Goal: Information Seeking & Learning: Learn about a topic

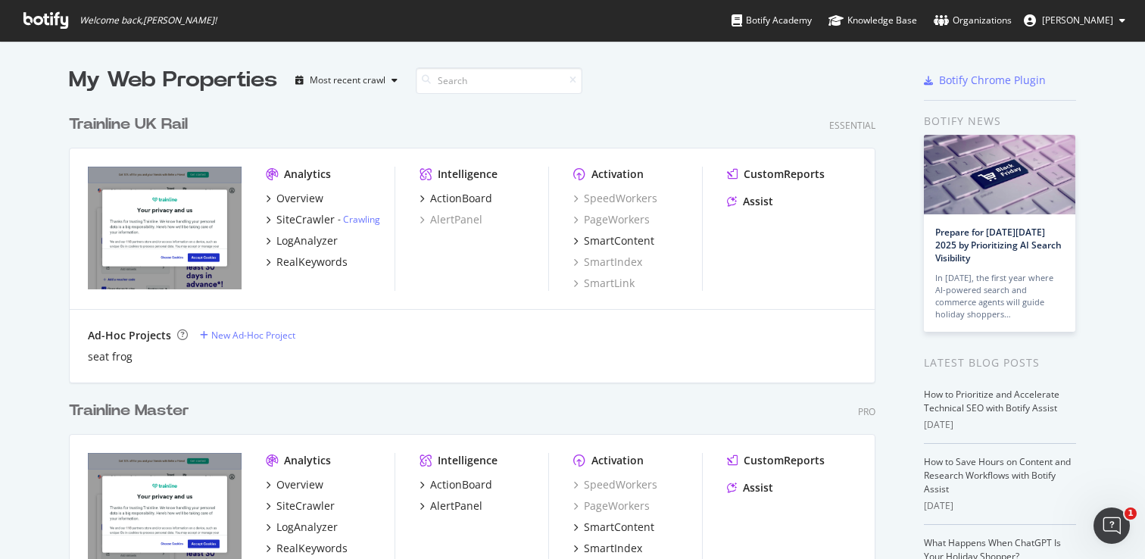
click at [142, 408] on div "Trainline Master" at bounding box center [129, 411] width 120 height 22
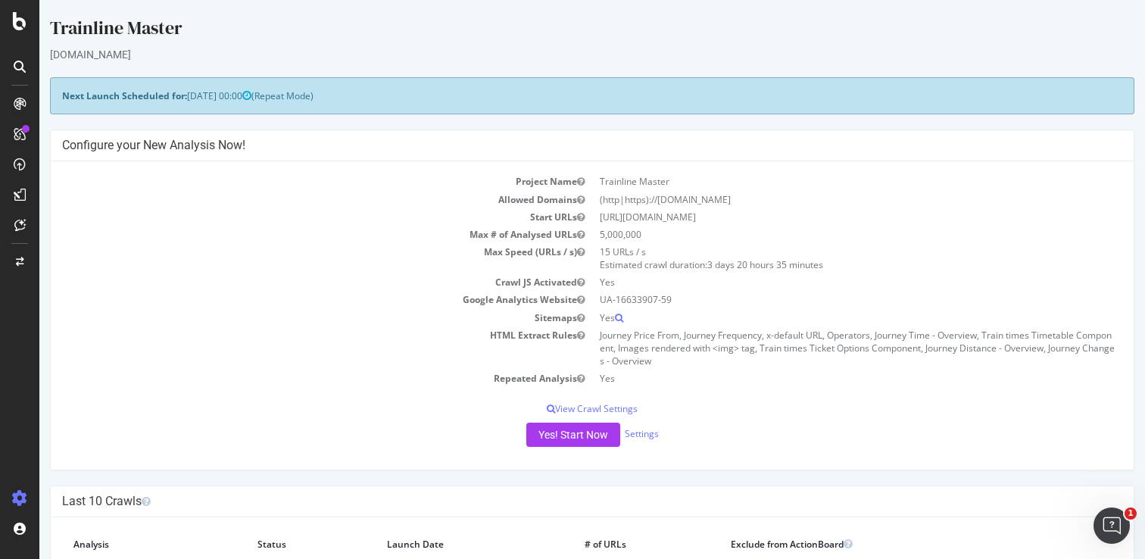
click at [14, 106] on icon at bounding box center [20, 104] width 12 height 12
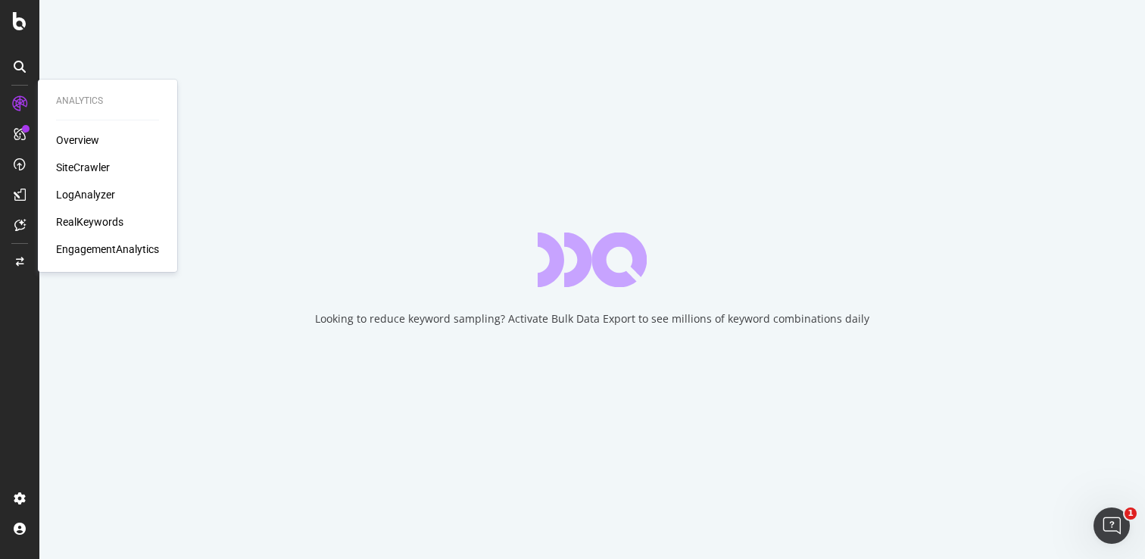
click at [76, 224] on div "RealKeywords" at bounding box center [89, 221] width 67 height 15
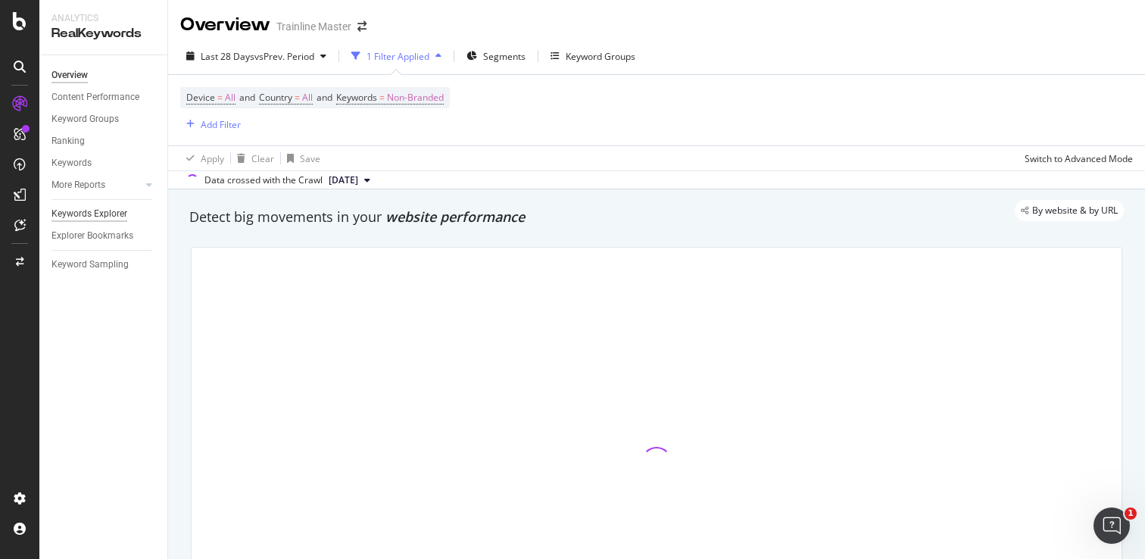
click at [92, 216] on div "Keywords Explorer" at bounding box center [89, 214] width 76 height 16
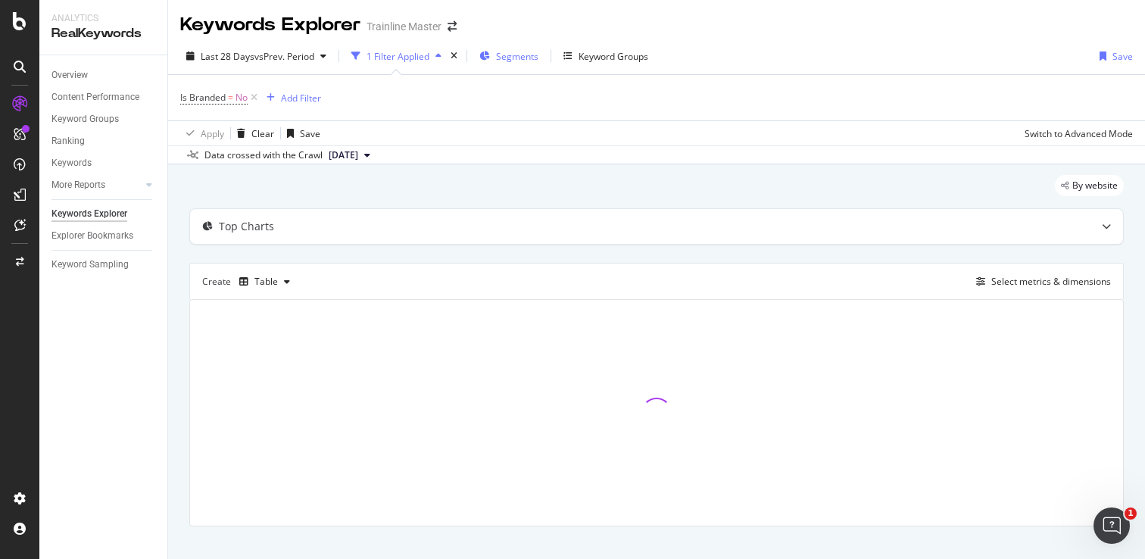
click at [512, 62] on div "Segments" at bounding box center [517, 56] width 42 height 13
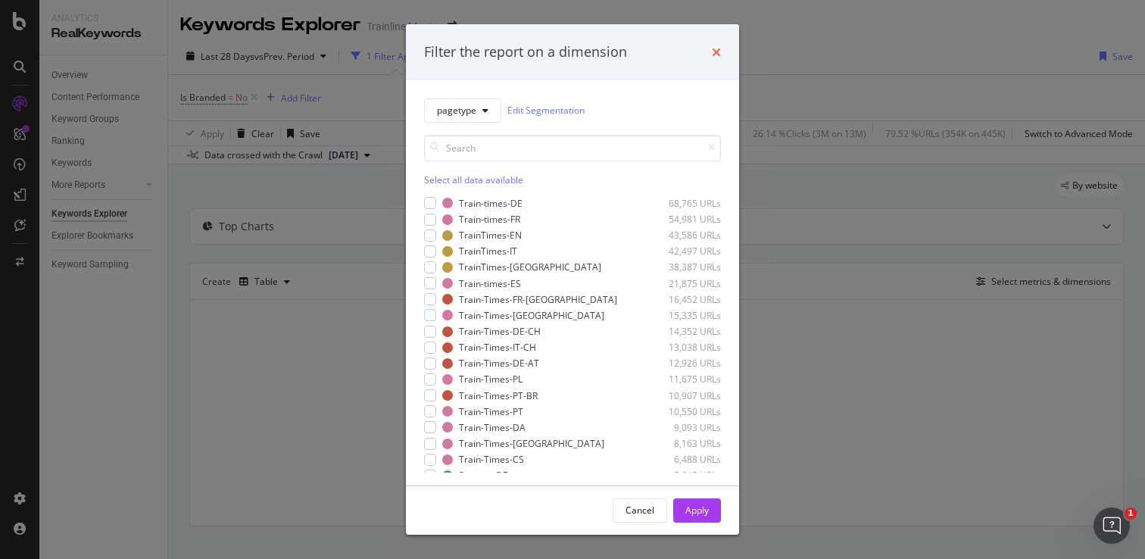
click at [718, 52] on icon "times" at bounding box center [716, 52] width 9 height 12
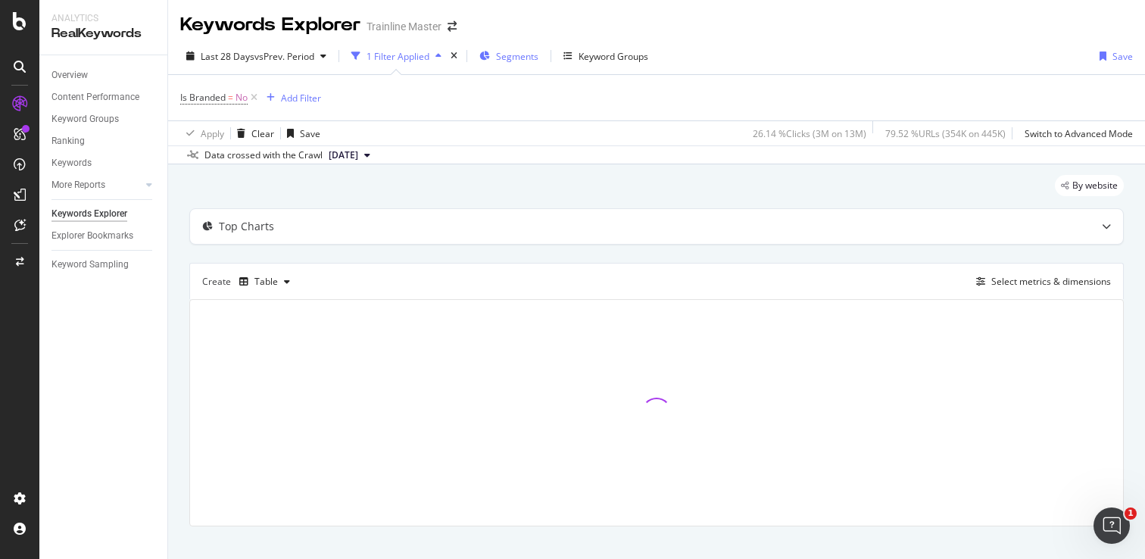
click at [506, 63] on div "Segments" at bounding box center [508, 56] width 59 height 23
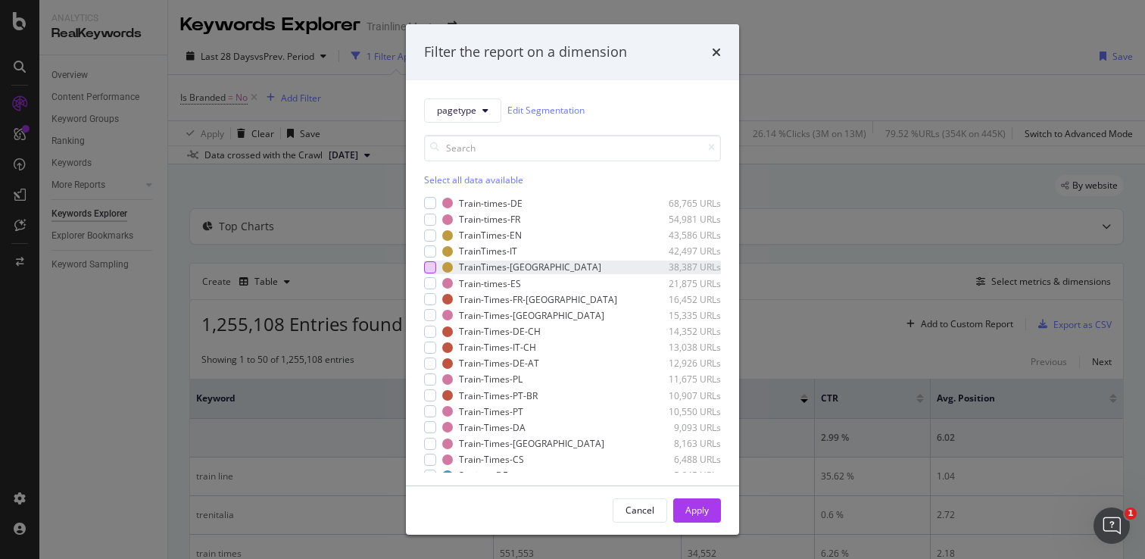
click at [430, 264] on div "modal" at bounding box center [430, 267] width 12 height 12
click at [690, 506] on div "Apply" at bounding box center [696, 509] width 23 height 13
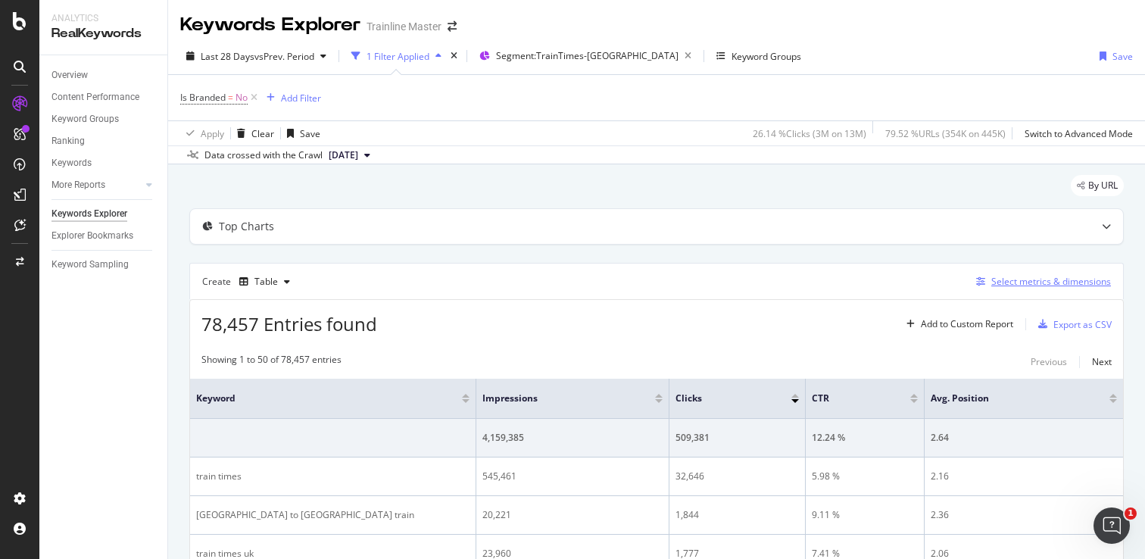
click at [1024, 279] on div "Select metrics & dimensions" at bounding box center [1051, 281] width 120 height 13
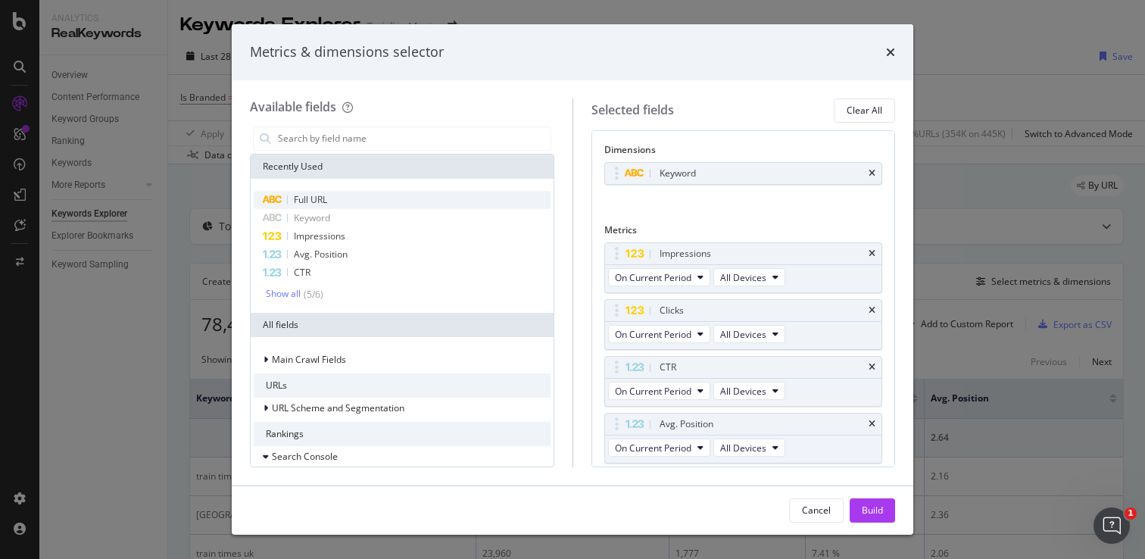
click at [329, 192] on div "Full URL" at bounding box center [402, 200] width 297 height 18
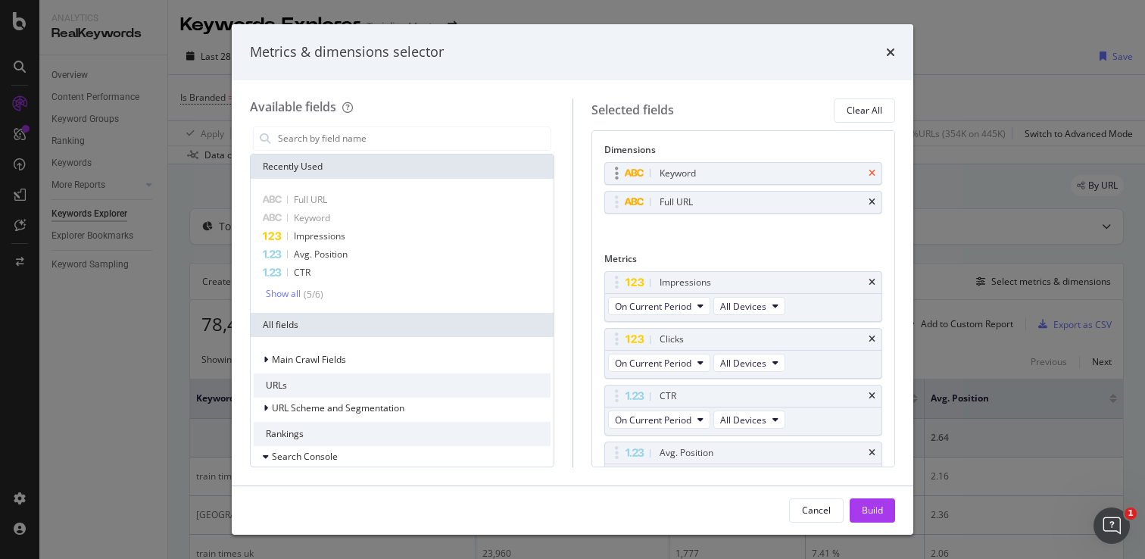
click at [873, 171] on icon "times" at bounding box center [871, 173] width 7 height 9
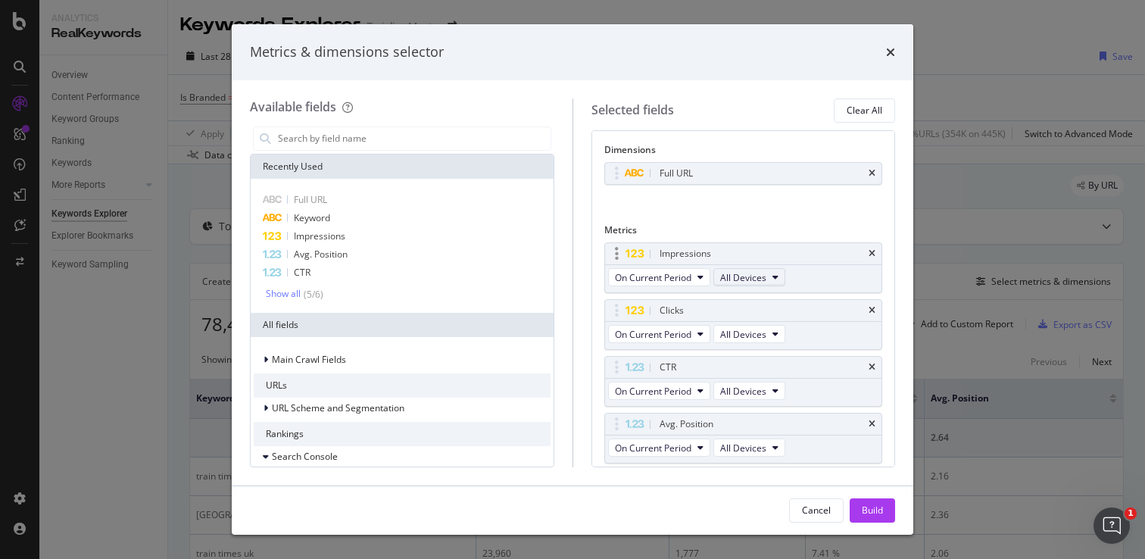
click at [740, 279] on span "All Devices" at bounding box center [743, 277] width 46 height 13
click at [679, 279] on span "On Current Period" at bounding box center [653, 277] width 76 height 13
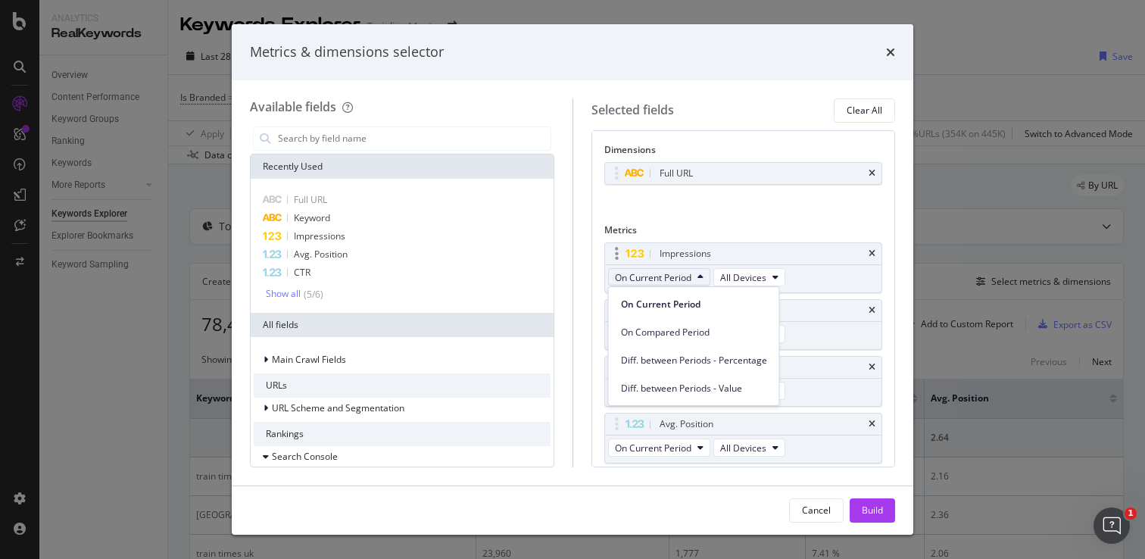
click at [679, 279] on span "On Current Period" at bounding box center [653, 277] width 76 height 13
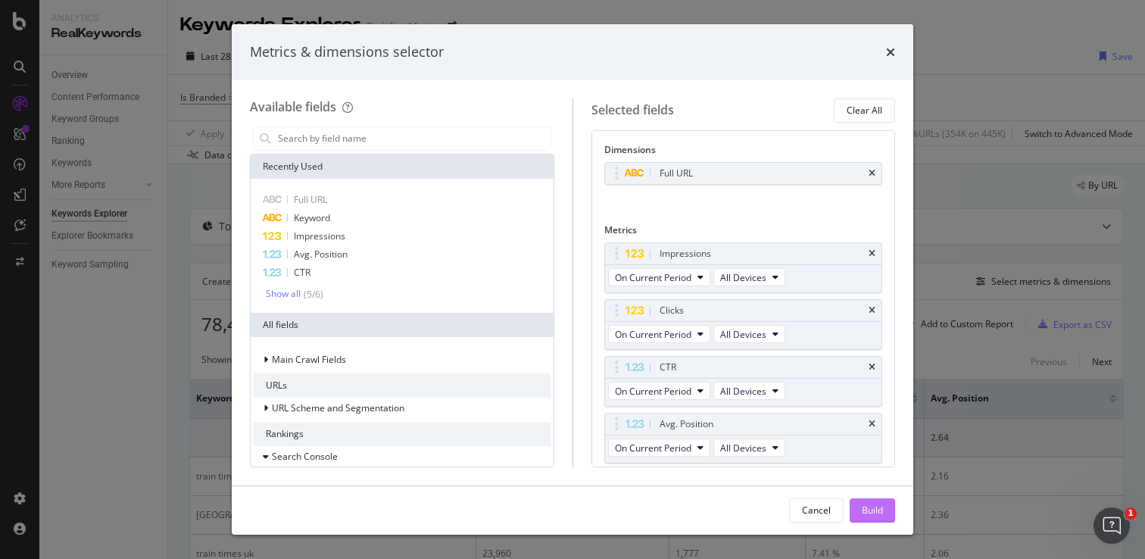
click at [874, 506] on div "Build" at bounding box center [871, 509] width 21 height 13
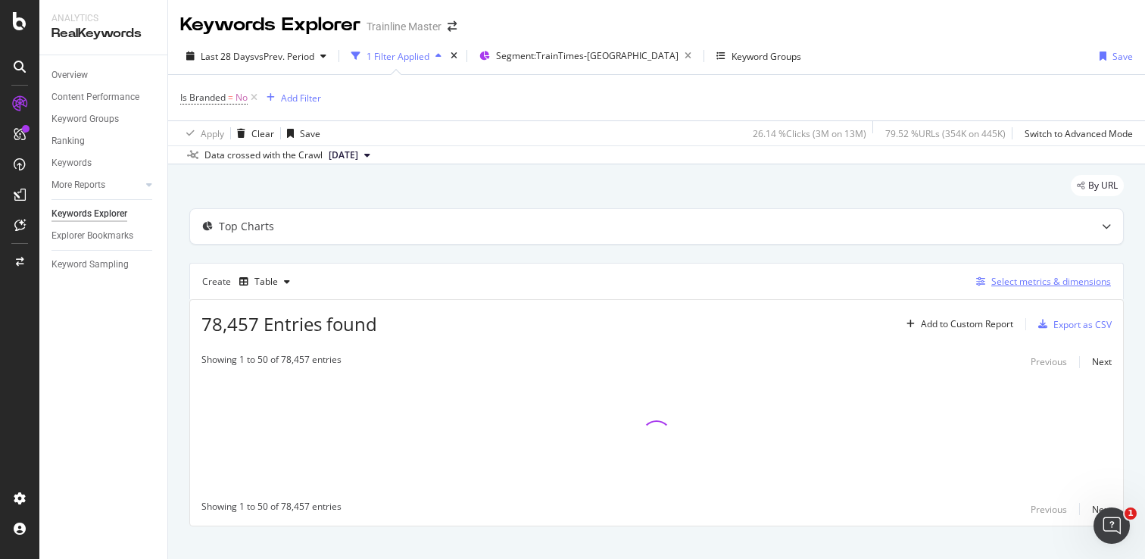
click at [996, 283] on div "Select metrics & dimensions" at bounding box center [1051, 281] width 120 height 13
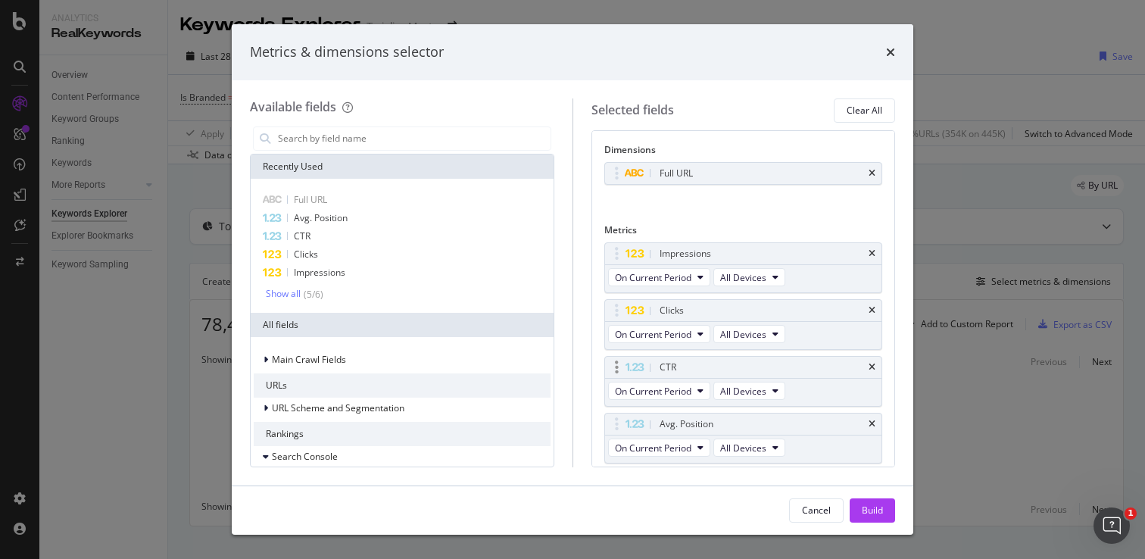
click at [874, 373] on div "CTR" at bounding box center [743, 367] width 277 height 21
click at [873, 367] on icon "times" at bounding box center [871, 367] width 7 height 9
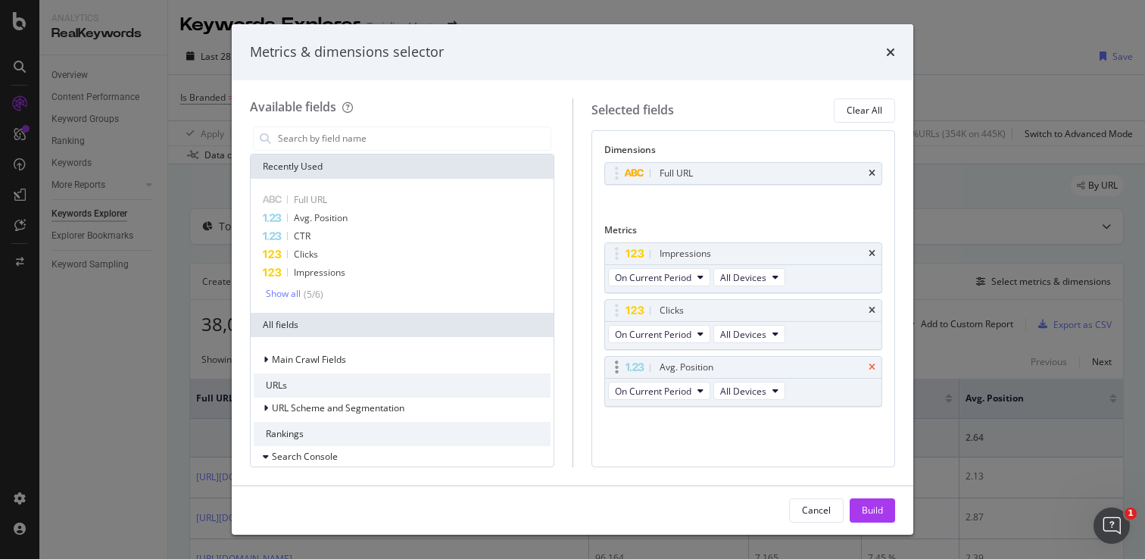
click at [872, 369] on icon "times" at bounding box center [871, 367] width 7 height 9
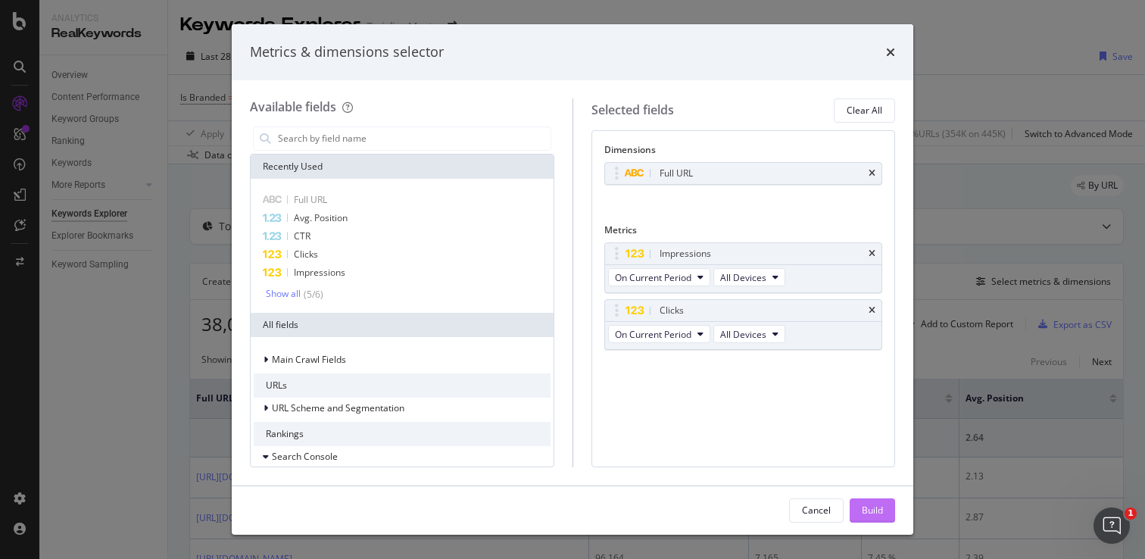
click at [877, 506] on div "Build" at bounding box center [871, 509] width 21 height 13
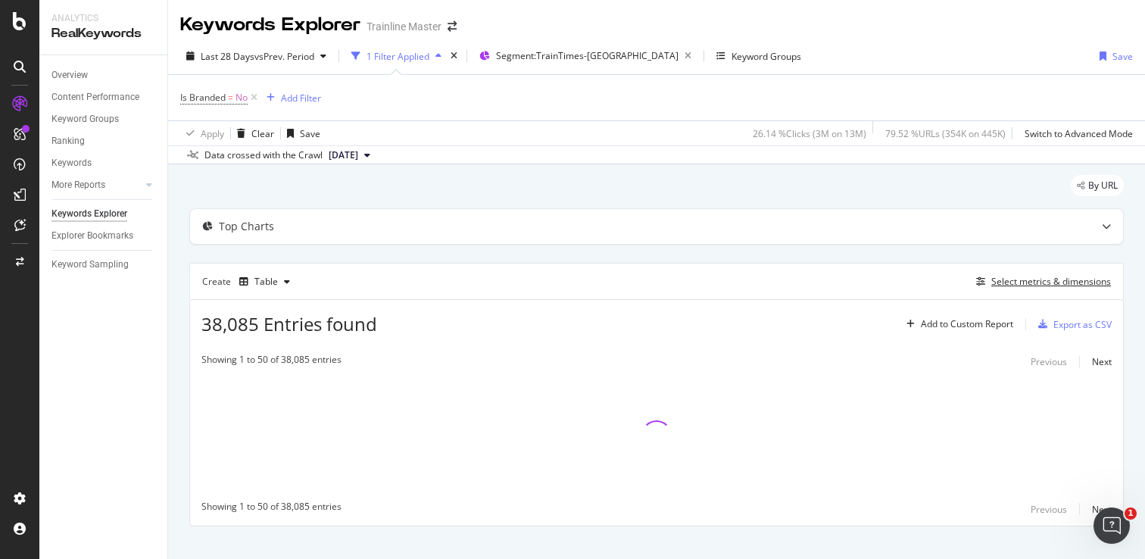
scroll to position [21, 0]
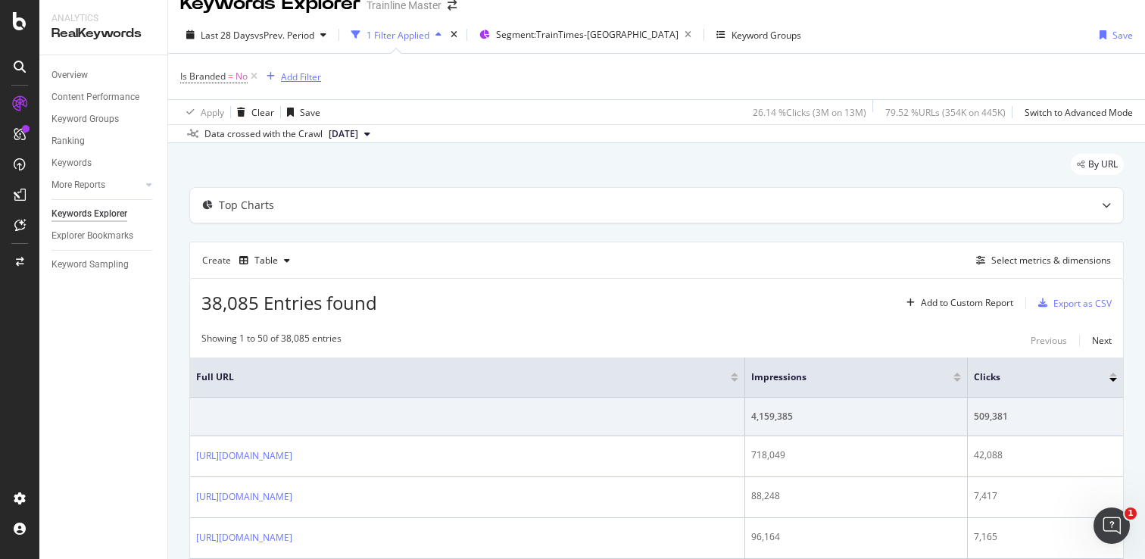
click at [317, 78] on div "Add Filter" at bounding box center [301, 76] width 40 height 13
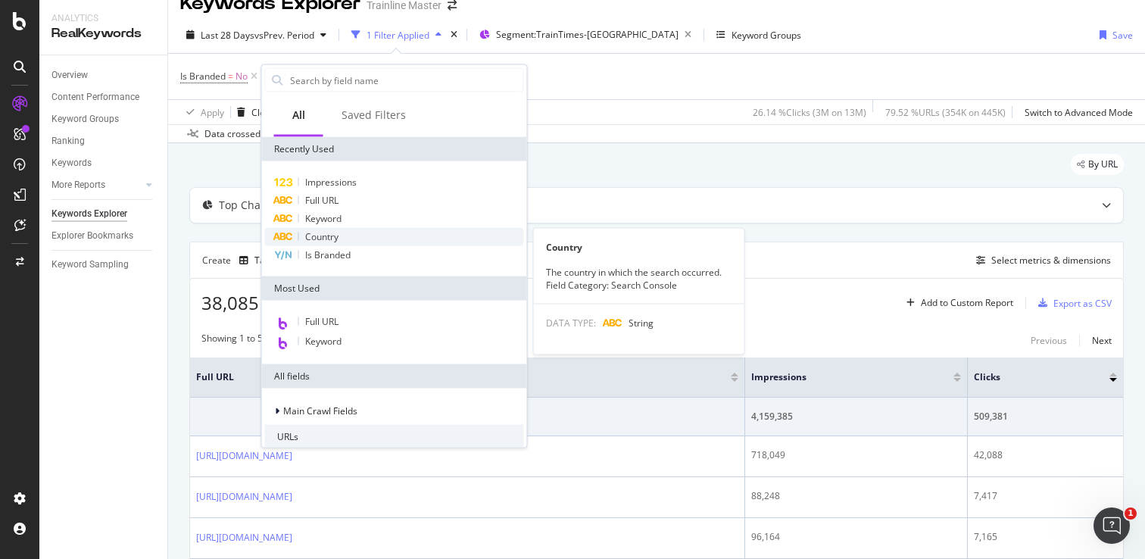
click at [334, 238] on span "Country" at bounding box center [321, 236] width 33 height 13
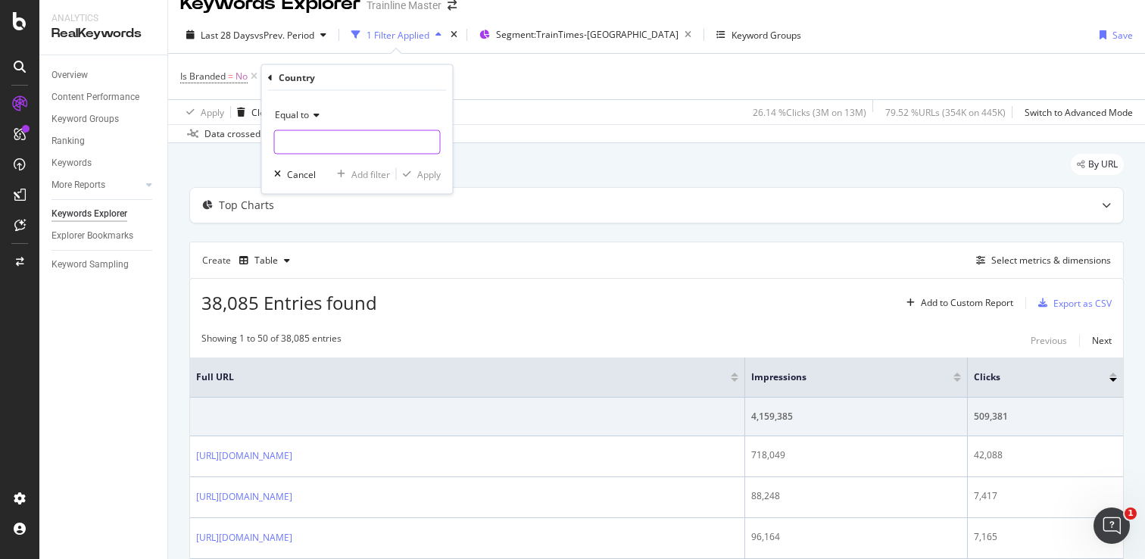
click at [314, 141] on input "text" at bounding box center [357, 142] width 165 height 24
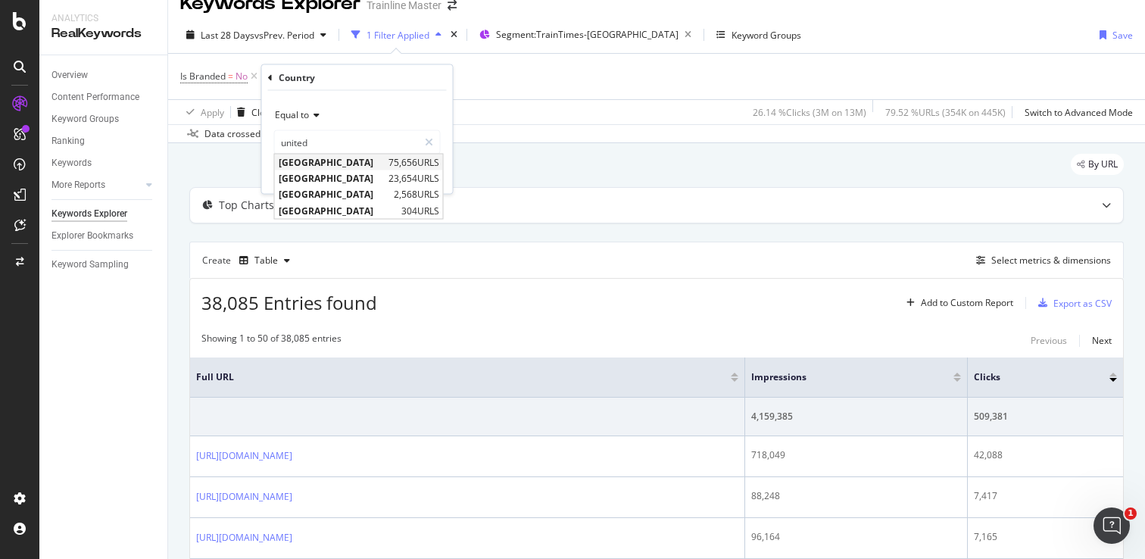
click at [350, 162] on span "[GEOGRAPHIC_DATA]" at bounding box center [332, 162] width 106 height 13
type input "[GEOGRAPHIC_DATA]"
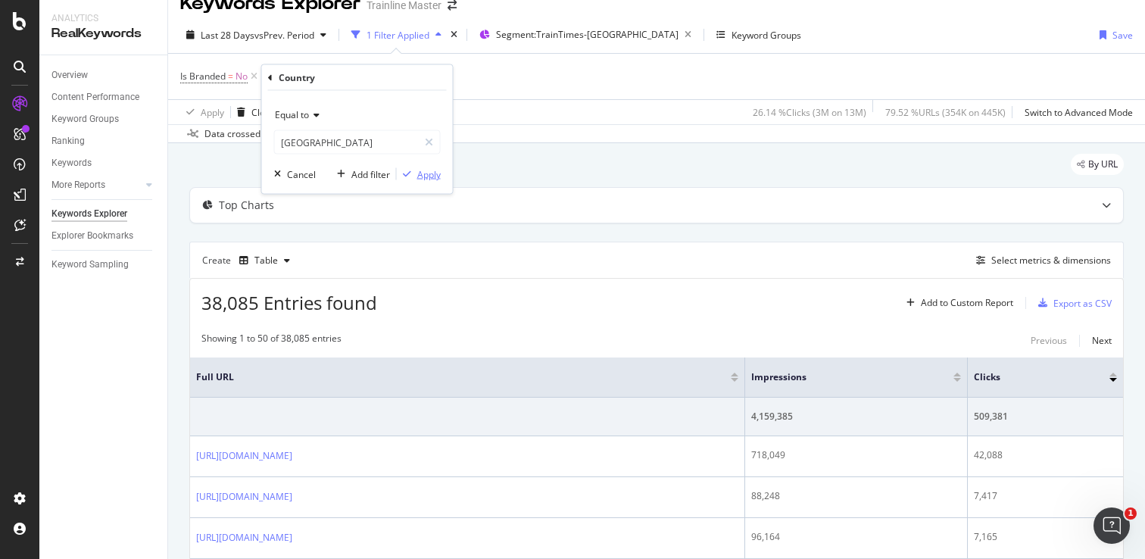
click at [413, 176] on div "button" at bounding box center [407, 174] width 20 height 9
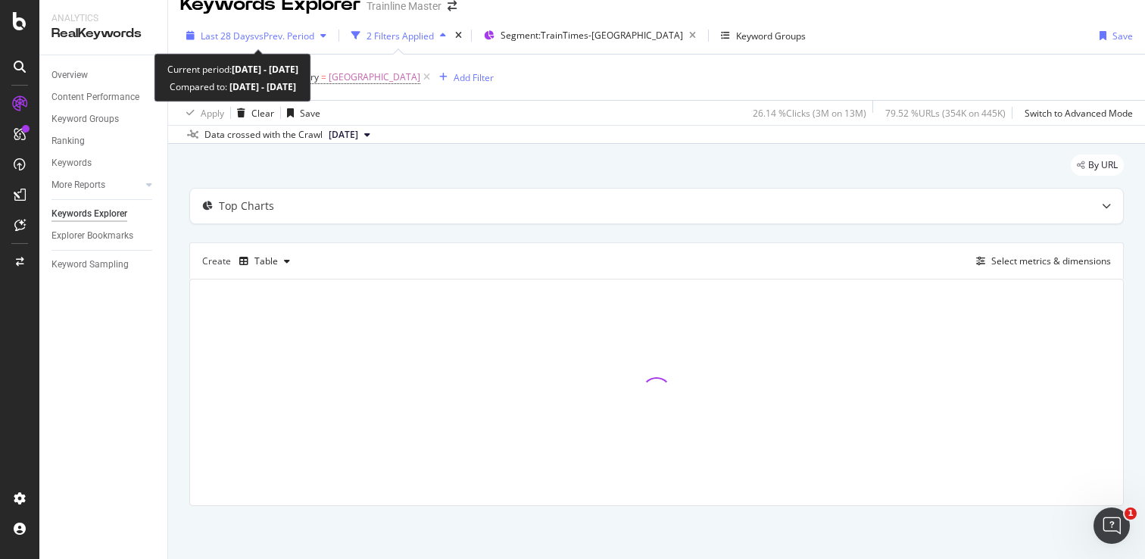
click at [294, 33] on span "vs Prev. Period" at bounding box center [284, 36] width 60 height 13
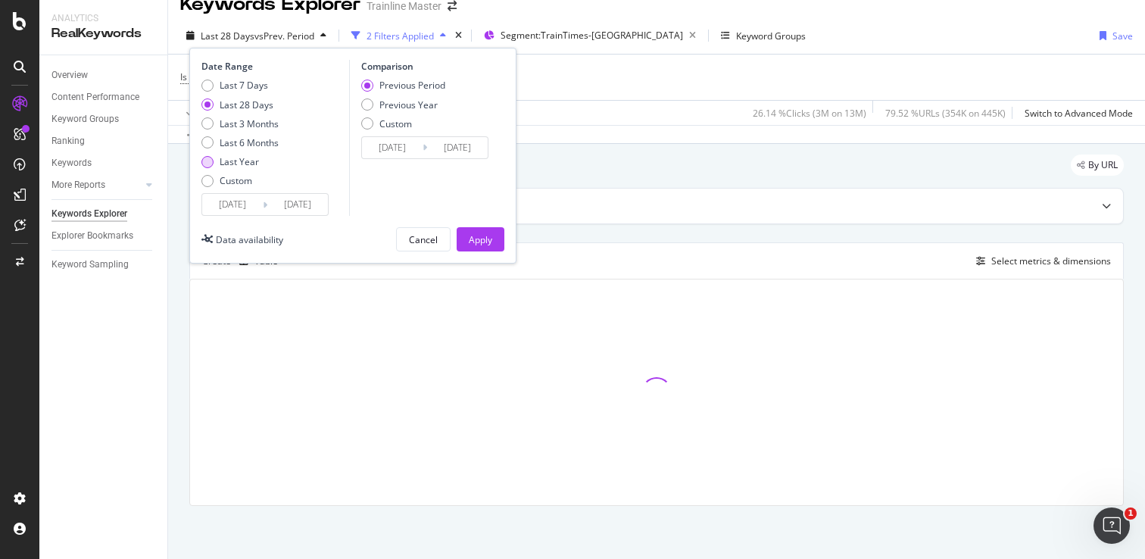
click at [260, 159] on div "Last Year" at bounding box center [239, 161] width 77 height 13
type input "[DATE]"
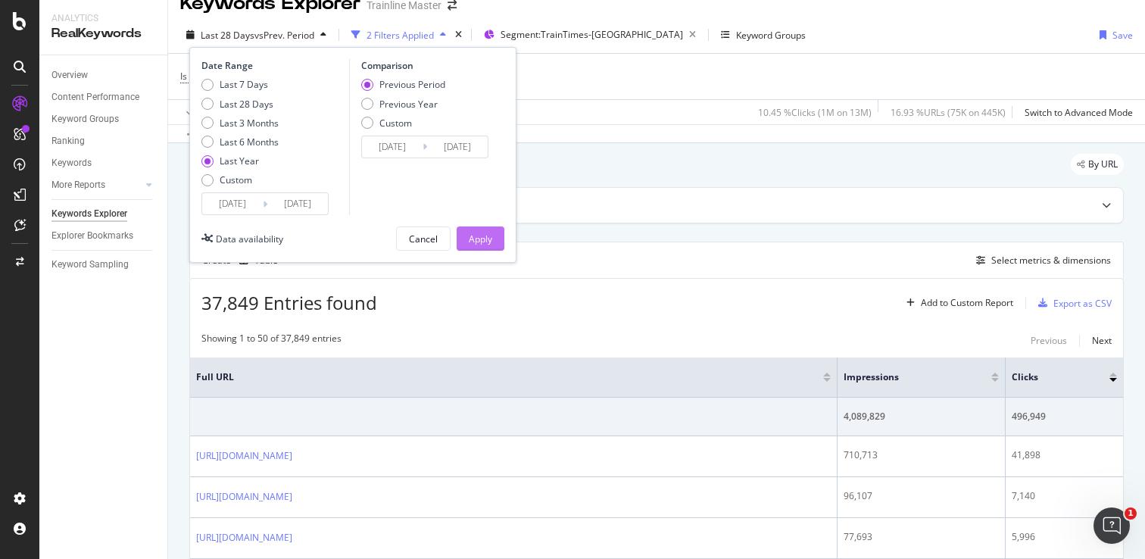
click at [484, 236] on div "Apply" at bounding box center [480, 238] width 23 height 13
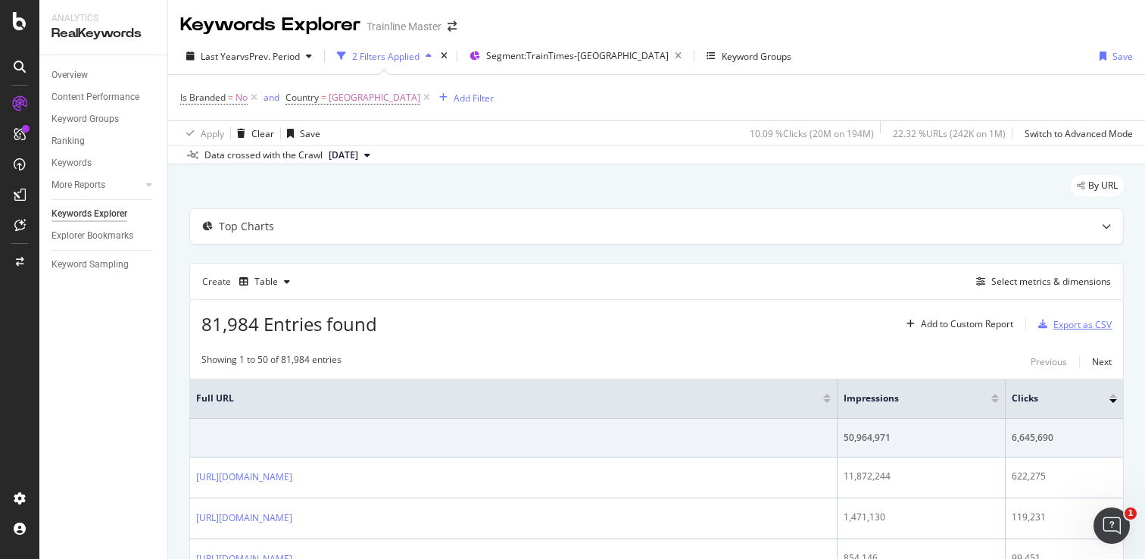
click at [1048, 328] on div "button" at bounding box center [1042, 323] width 21 height 9
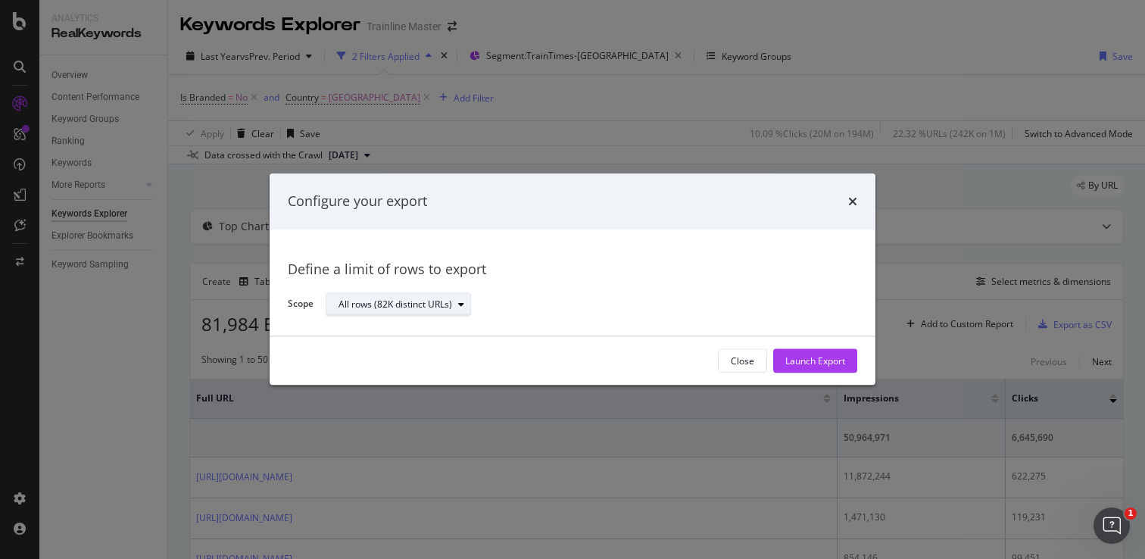
click at [439, 303] on div "All rows (82K distinct URLs)" at bounding box center [395, 304] width 114 height 9
click at [438, 350] on div "Define a limit" at bounding box center [406, 354] width 147 height 19
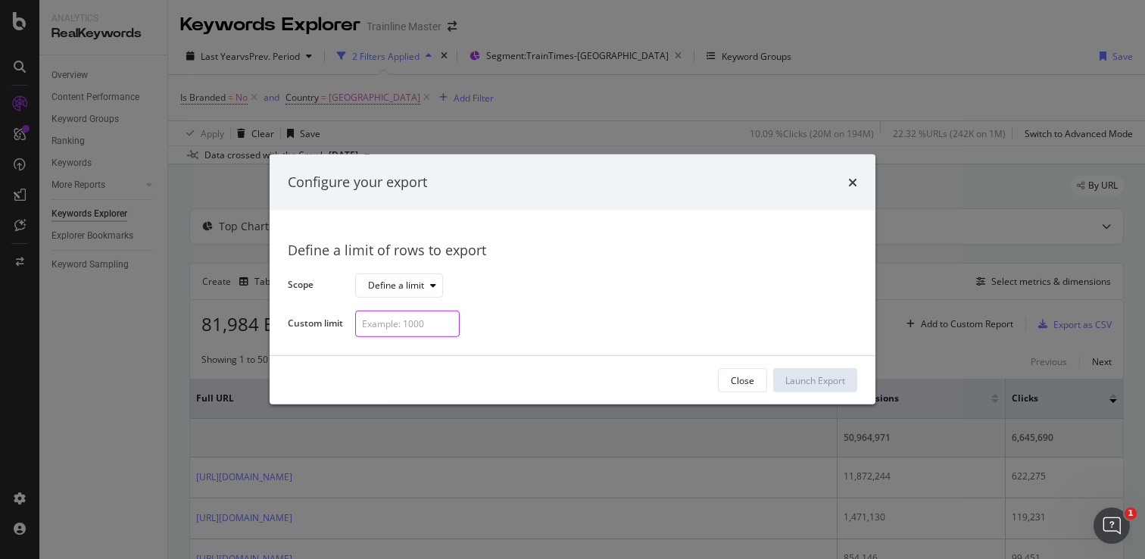
click at [431, 320] on input "modal" at bounding box center [407, 323] width 104 height 26
type input "27"
click at [825, 388] on div "Launch Export" at bounding box center [815, 380] width 60 height 23
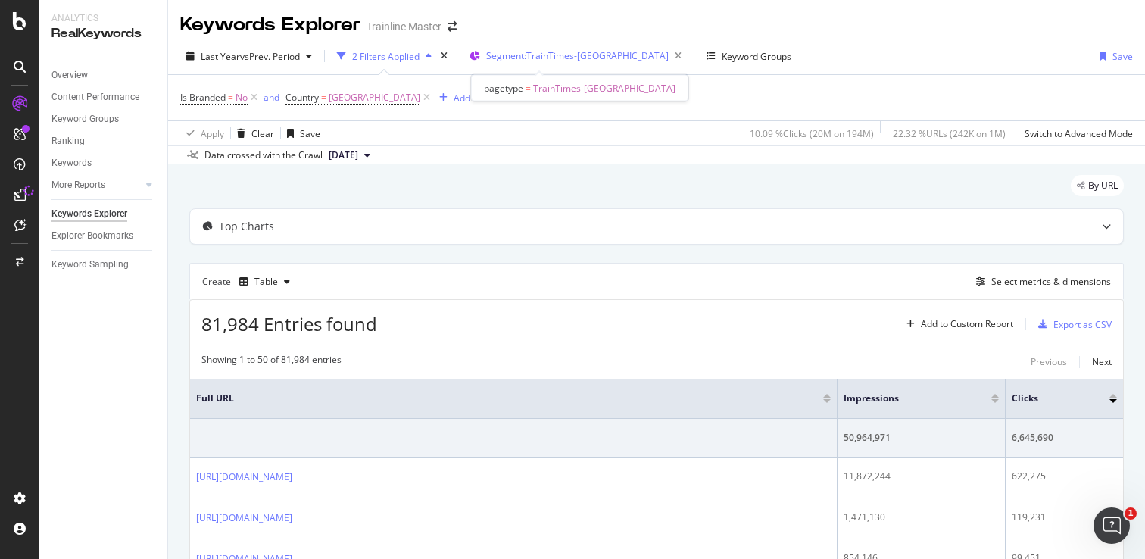
click at [543, 58] on span "Segment: TrainTimes-[GEOGRAPHIC_DATA]" at bounding box center [577, 55] width 182 height 13
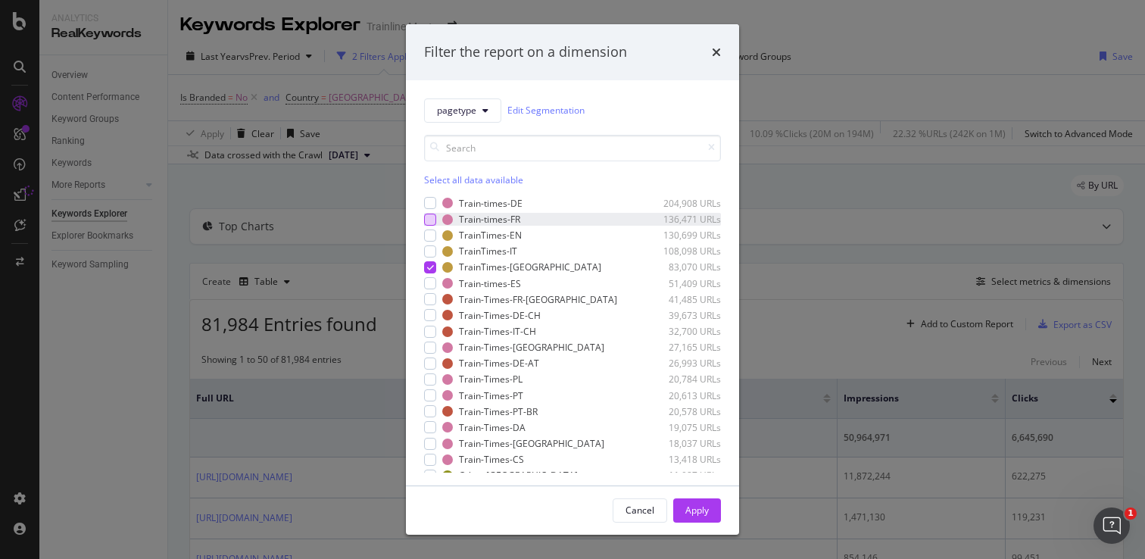
click at [431, 224] on div "modal" at bounding box center [430, 219] width 12 height 12
click at [432, 268] on icon "modal" at bounding box center [430, 267] width 7 height 8
click at [686, 506] on div "Apply" at bounding box center [696, 509] width 23 height 13
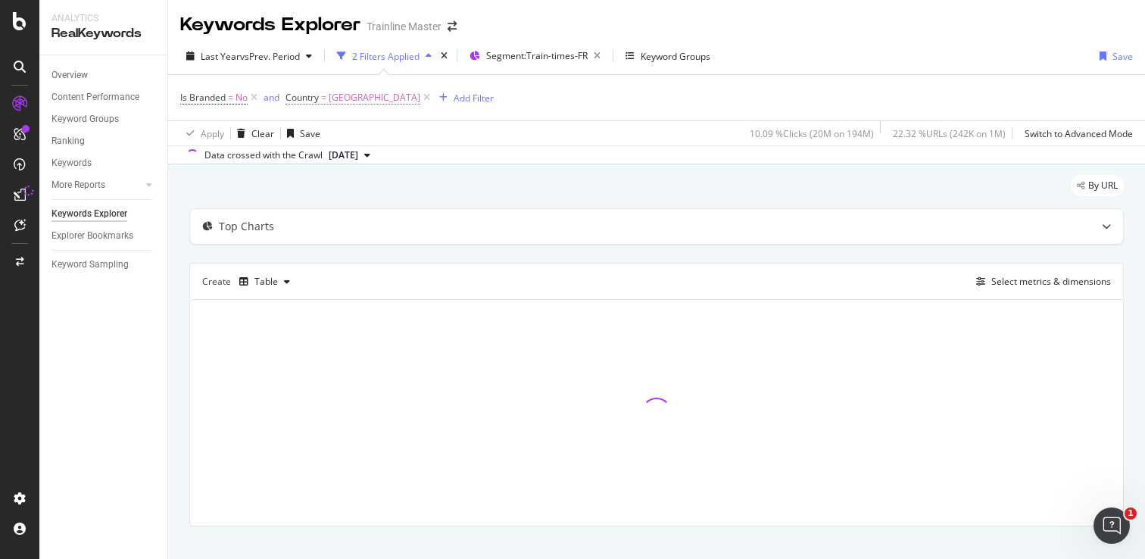
click at [357, 95] on span "[GEOGRAPHIC_DATA]" at bounding box center [375, 97] width 92 height 21
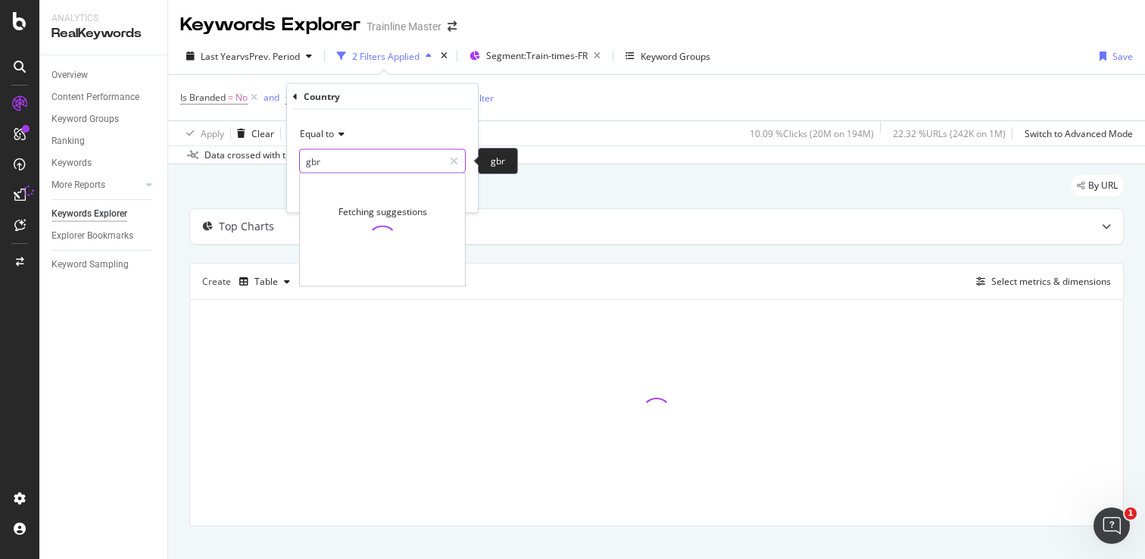
click at [335, 154] on input "gbr" at bounding box center [371, 161] width 143 height 24
type input "fra"
click at [338, 158] on input "fra" at bounding box center [371, 161] width 143 height 24
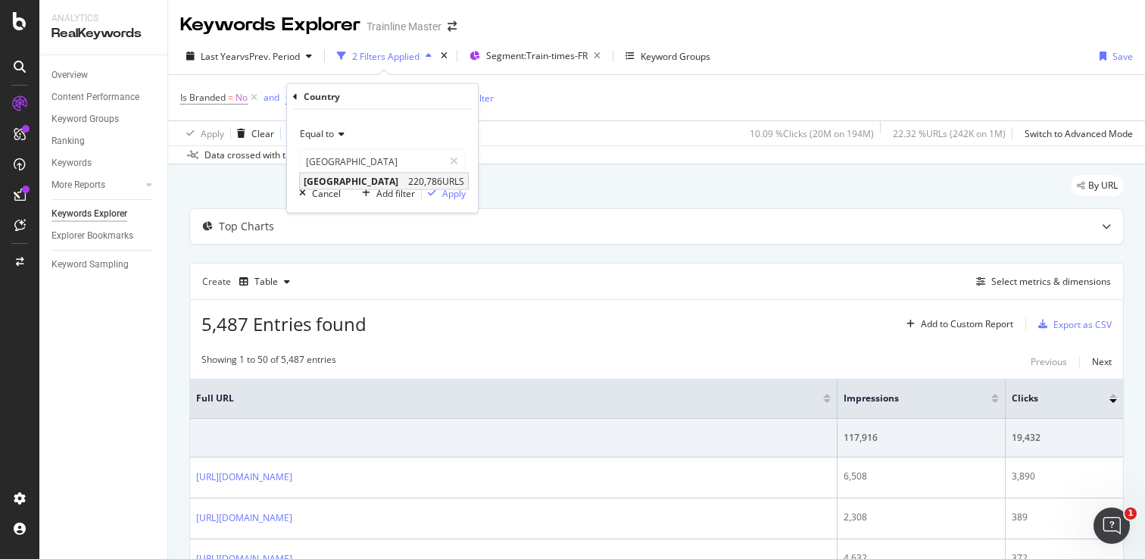
click at [325, 180] on span "[GEOGRAPHIC_DATA]" at bounding box center [354, 181] width 101 height 13
type input "[GEOGRAPHIC_DATA]"
click at [447, 191] on div "Apply" at bounding box center [453, 192] width 23 height 13
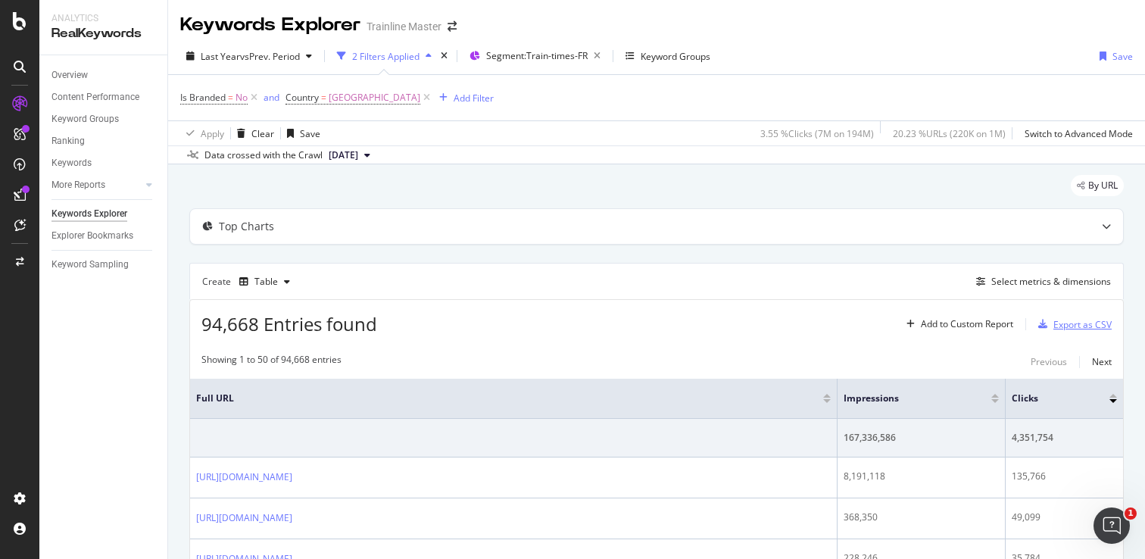
click at [1073, 318] on div "Export as CSV" at bounding box center [1082, 324] width 58 height 13
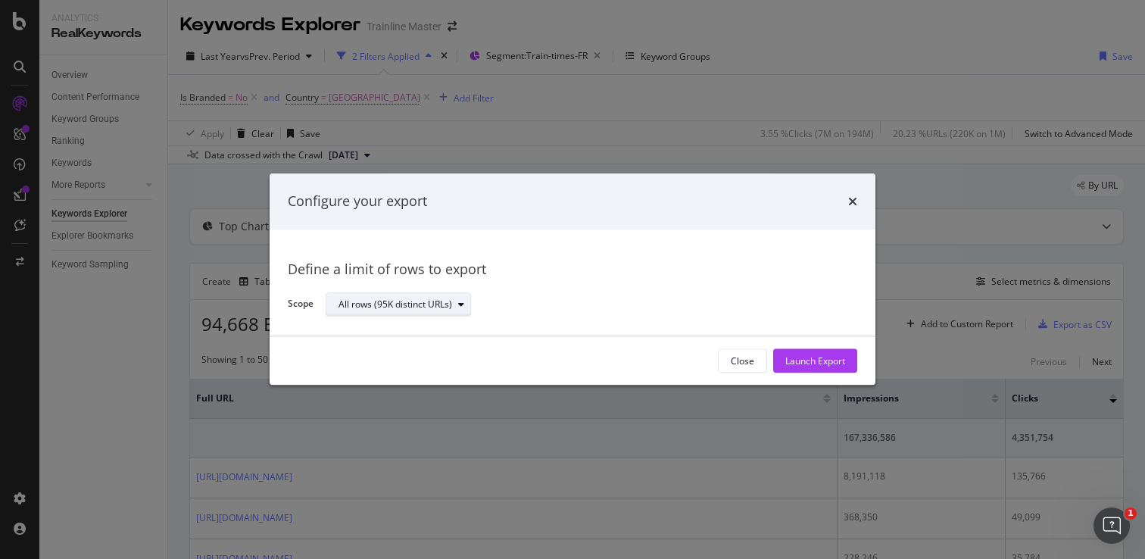
click at [423, 304] on div "All rows (95K distinct URLs)" at bounding box center [395, 304] width 114 height 9
click at [404, 354] on div "Define a limit" at bounding box center [406, 354] width 147 height 19
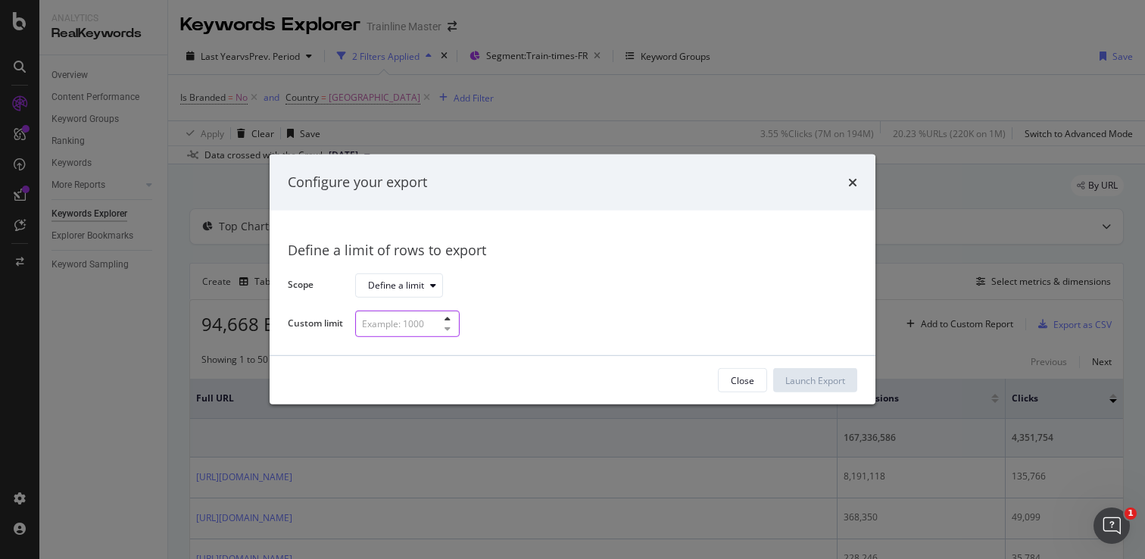
click at [396, 336] on input "modal" at bounding box center [407, 323] width 104 height 26
type input "25"
click at [793, 386] on div "Launch Export" at bounding box center [815, 380] width 60 height 23
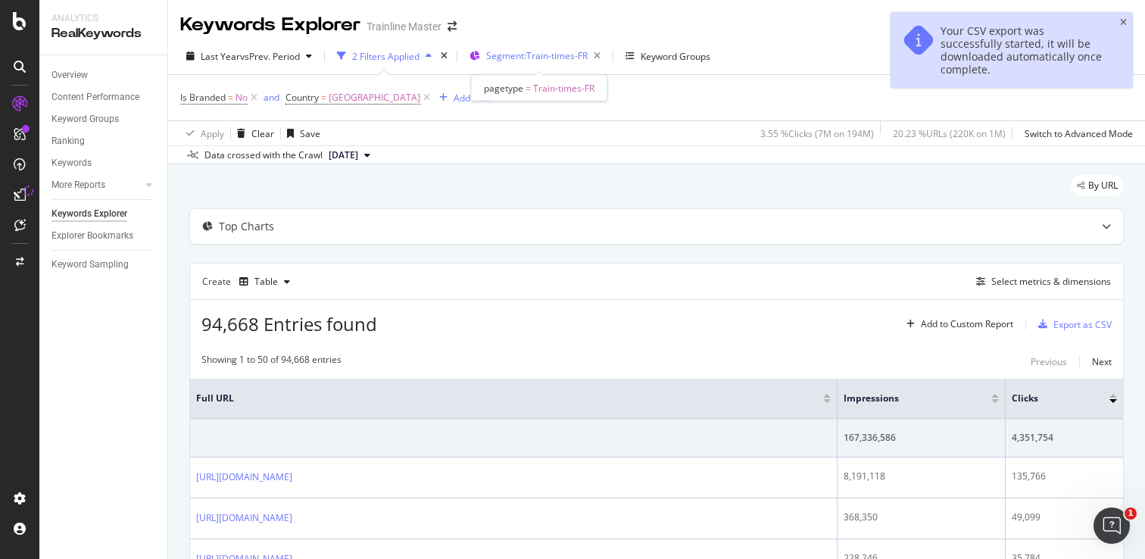
click at [512, 57] on span "Segment: Train-times-FR" at bounding box center [536, 55] width 101 height 13
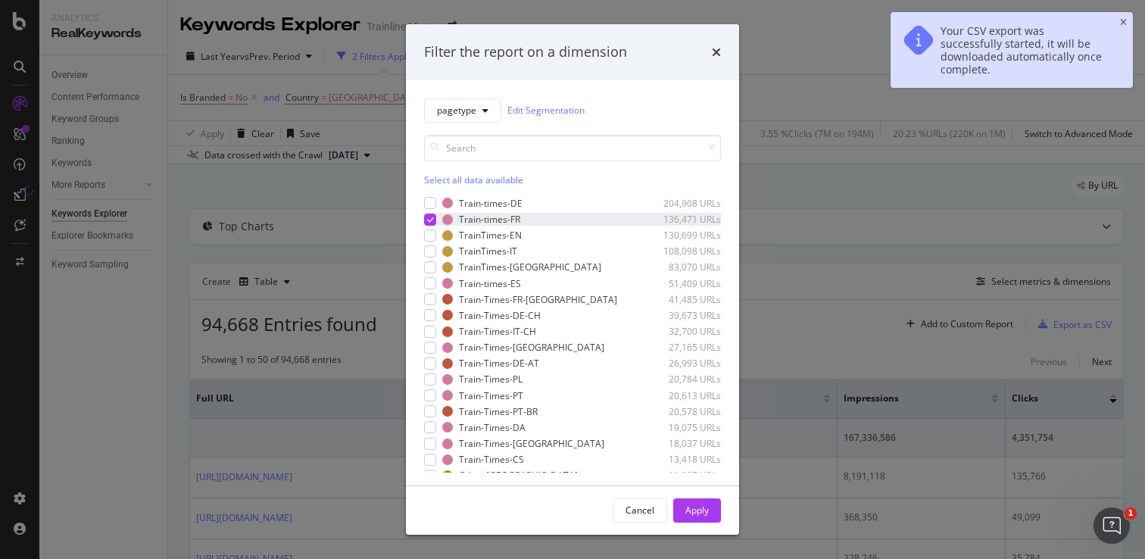
click at [430, 220] on icon "modal" at bounding box center [430, 220] width 7 height 8
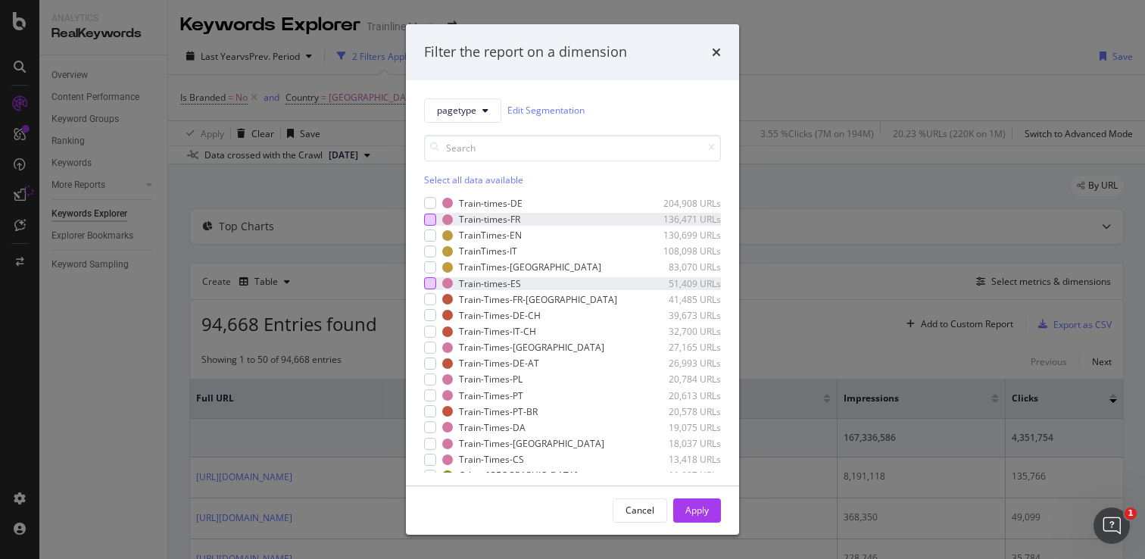
click at [431, 281] on div "modal" at bounding box center [430, 283] width 12 height 12
click at [702, 509] on div "Apply" at bounding box center [696, 509] width 23 height 13
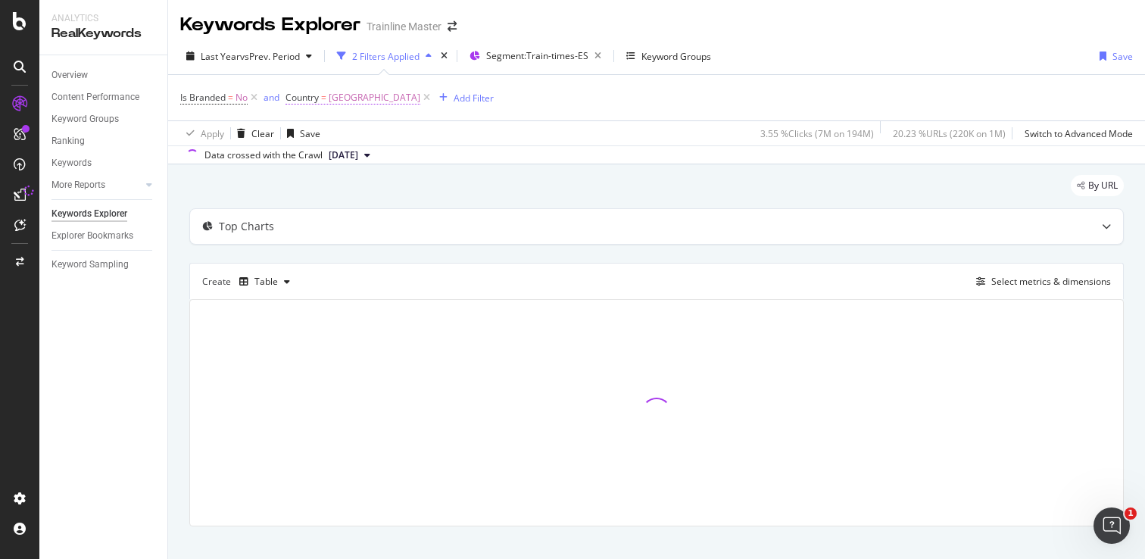
click at [329, 100] on span "[GEOGRAPHIC_DATA]" at bounding box center [375, 97] width 92 height 21
type input "[GEOGRAPHIC_DATA]"
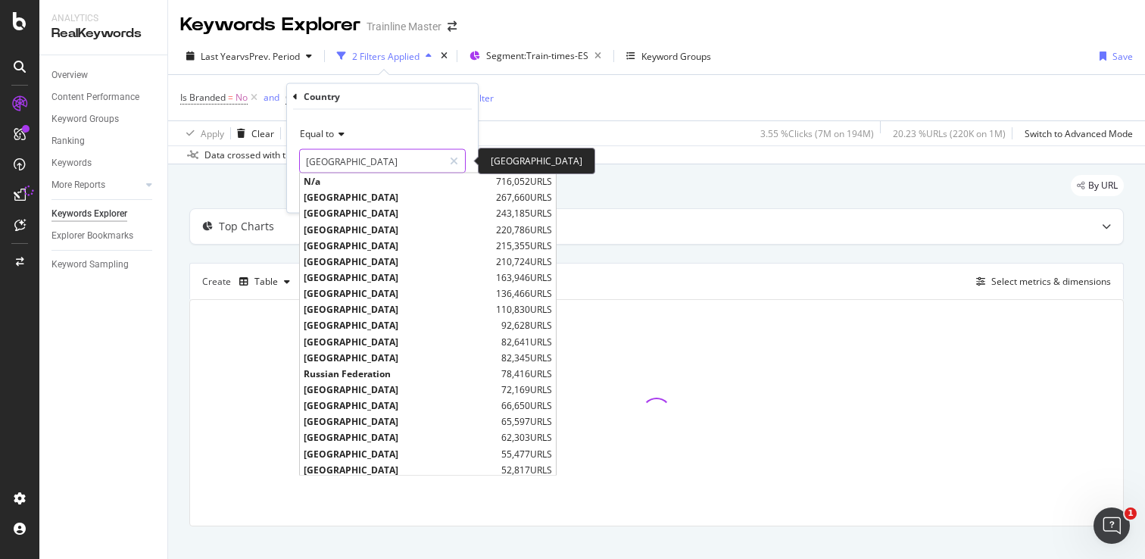
click at [324, 156] on input "[GEOGRAPHIC_DATA]" at bounding box center [371, 161] width 143 height 24
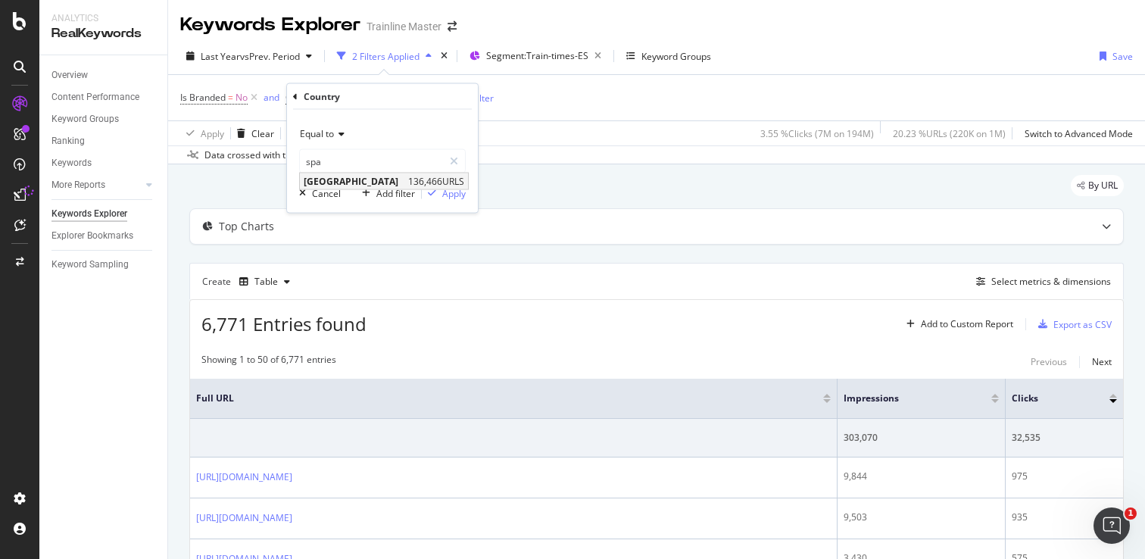
click at [334, 179] on span "[GEOGRAPHIC_DATA]" at bounding box center [354, 181] width 101 height 13
type input "[GEOGRAPHIC_DATA]"
click at [459, 185] on button "Apply" at bounding box center [444, 192] width 44 height 15
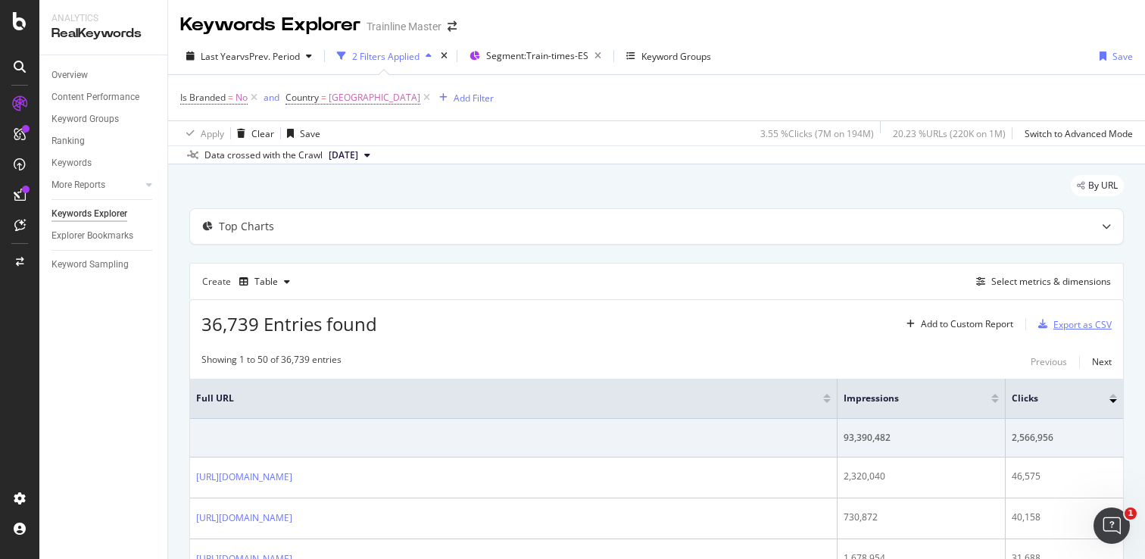
click at [1051, 327] on div "button" at bounding box center [1042, 323] width 21 height 9
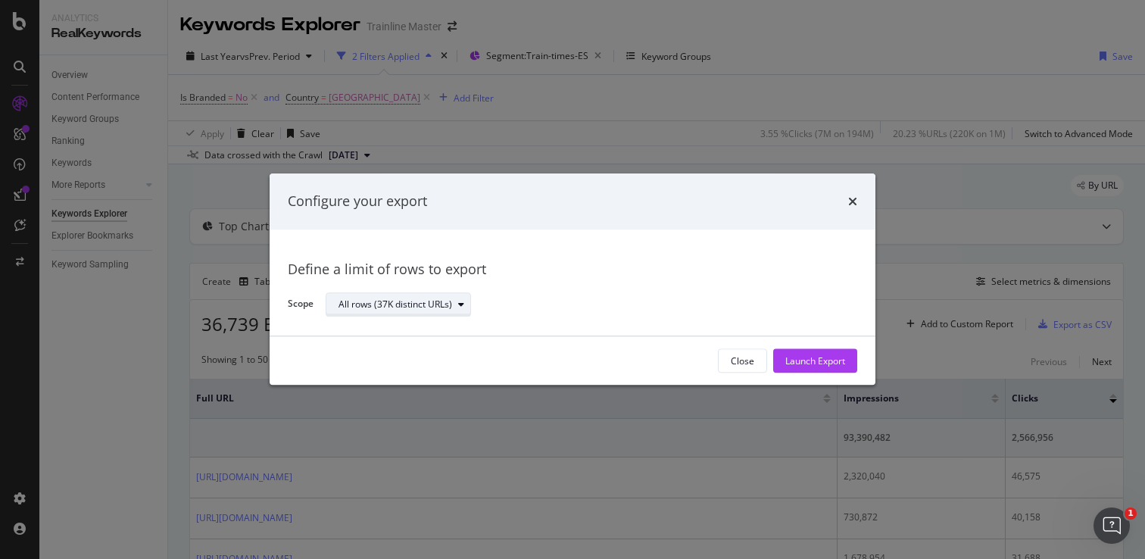
click at [457, 303] on div "modal" at bounding box center [461, 304] width 18 height 9
click at [425, 357] on div "Define a limit" at bounding box center [406, 354] width 147 height 19
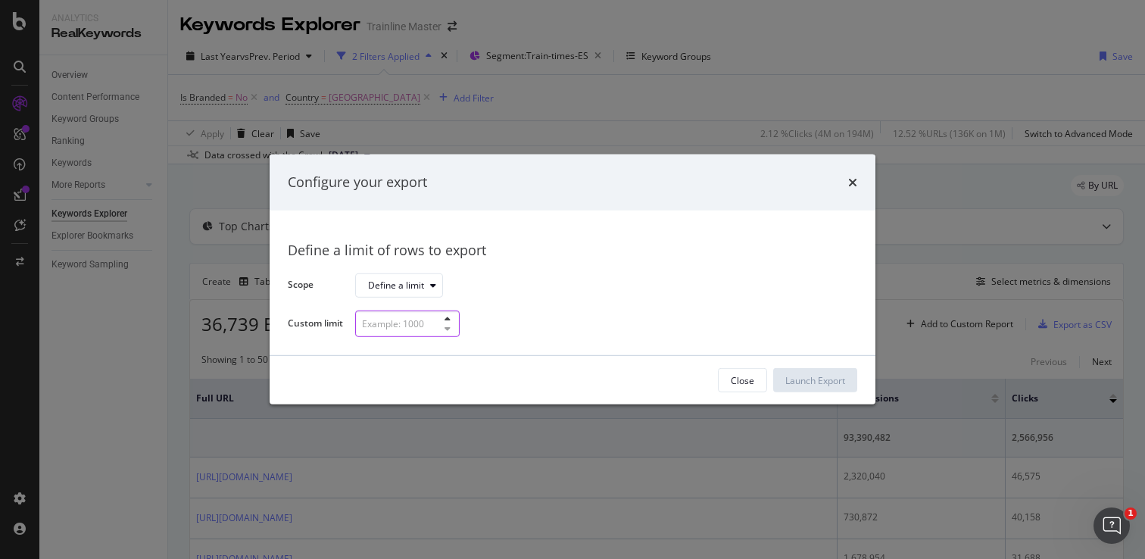
click at [400, 319] on input "modal" at bounding box center [407, 323] width 104 height 26
type input "25"
click at [799, 378] on div "Launch Export" at bounding box center [815, 380] width 60 height 13
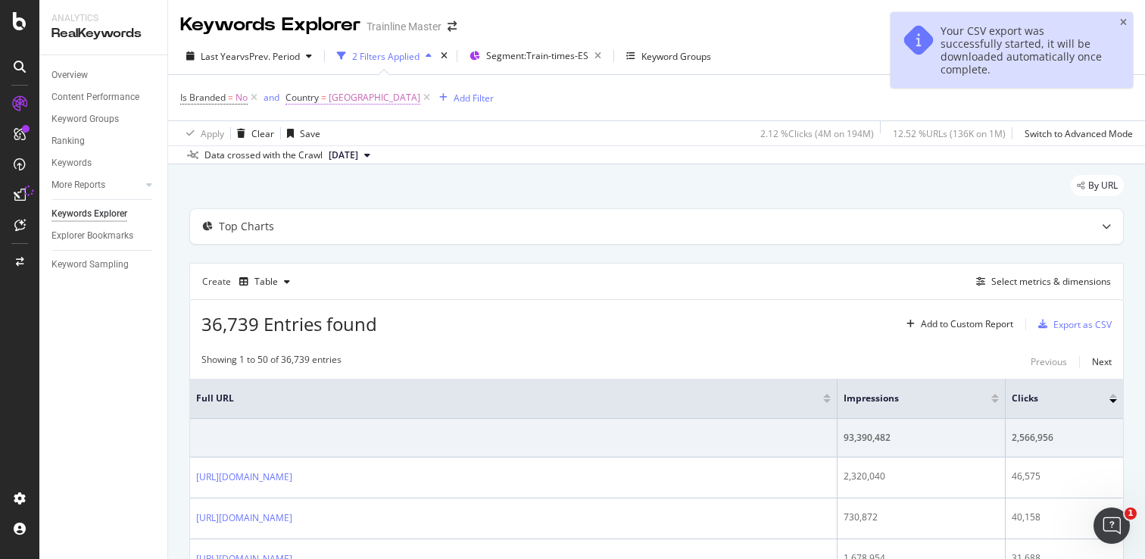
click at [333, 102] on span "[GEOGRAPHIC_DATA]" at bounding box center [375, 97] width 92 height 21
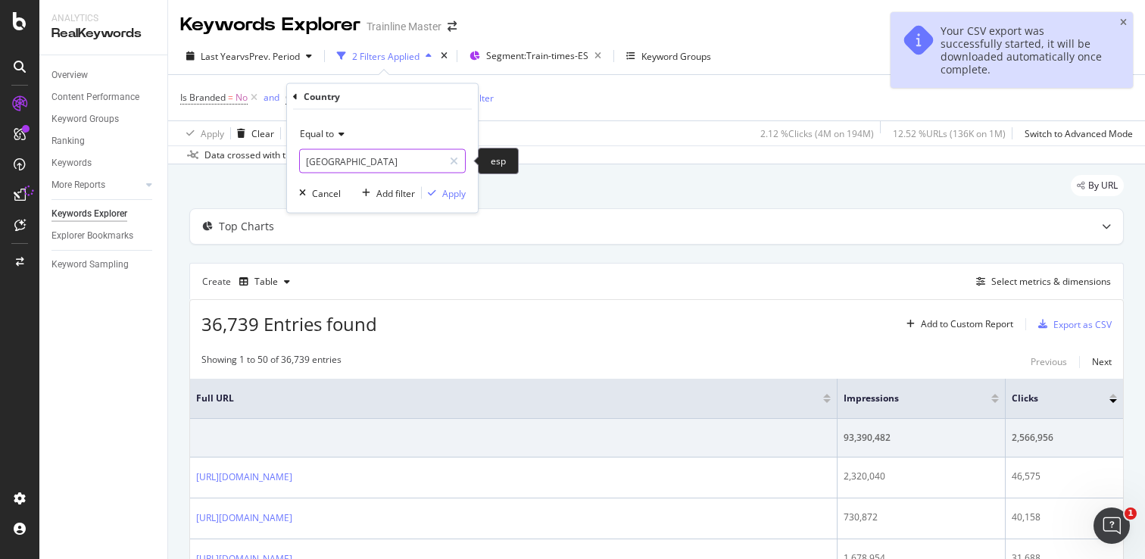
click at [353, 160] on input "[GEOGRAPHIC_DATA]" at bounding box center [371, 161] width 143 height 24
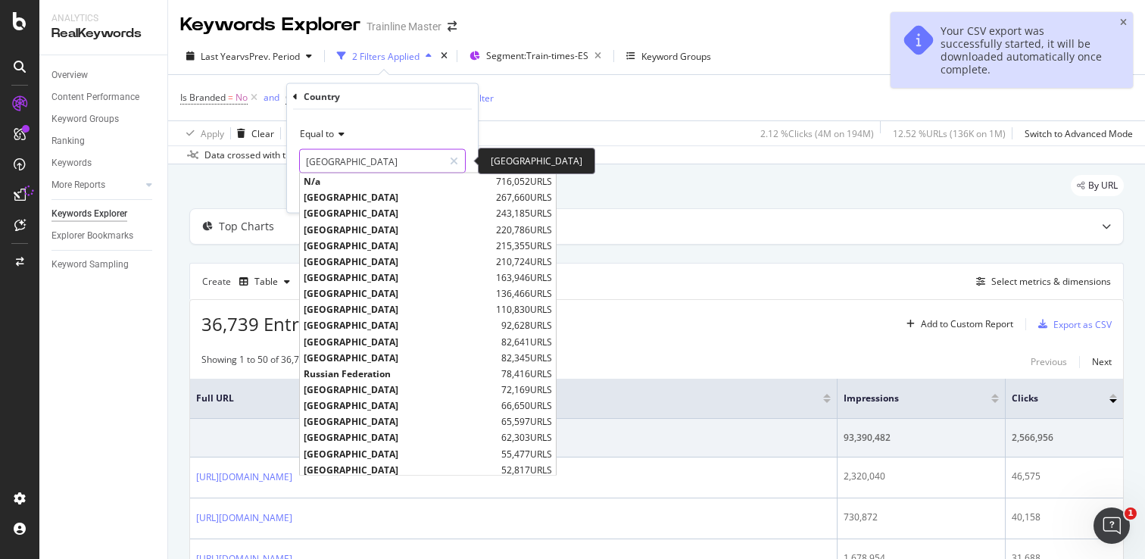
click at [353, 160] on input "[GEOGRAPHIC_DATA]" at bounding box center [371, 161] width 143 height 24
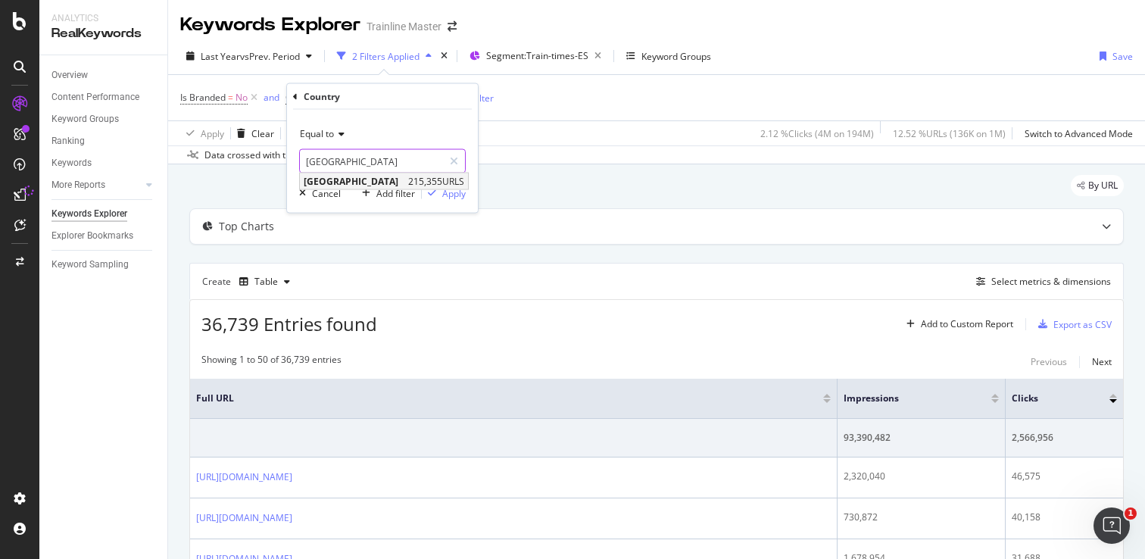
type input "[GEOGRAPHIC_DATA]"
click at [360, 182] on span "[GEOGRAPHIC_DATA]" at bounding box center [354, 181] width 101 height 13
click at [456, 191] on div "Apply" at bounding box center [453, 192] width 23 height 13
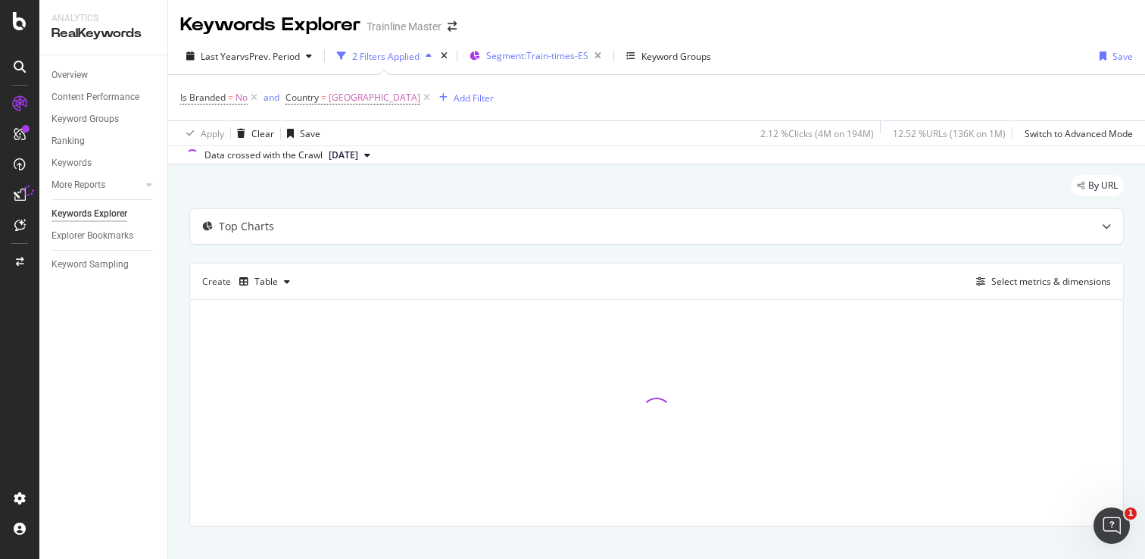
click at [518, 65] on div "Segment: Train-times-ES" at bounding box center [546, 55] width 121 height 21
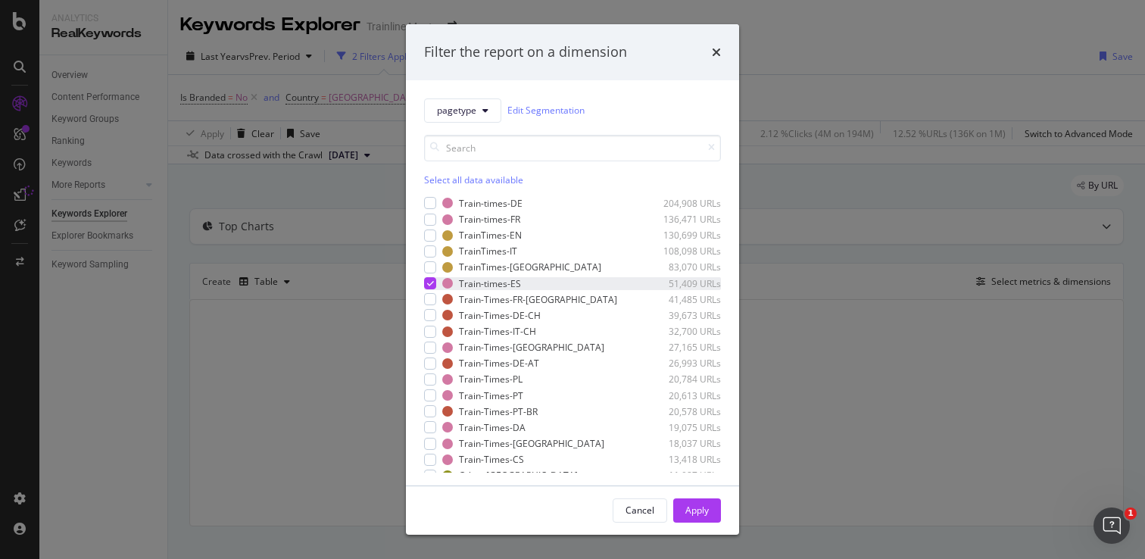
click at [431, 286] on icon "modal" at bounding box center [430, 283] width 7 height 8
click at [431, 254] on div "modal" at bounding box center [430, 251] width 12 height 12
click at [702, 506] on div "Apply" at bounding box center [696, 509] width 23 height 13
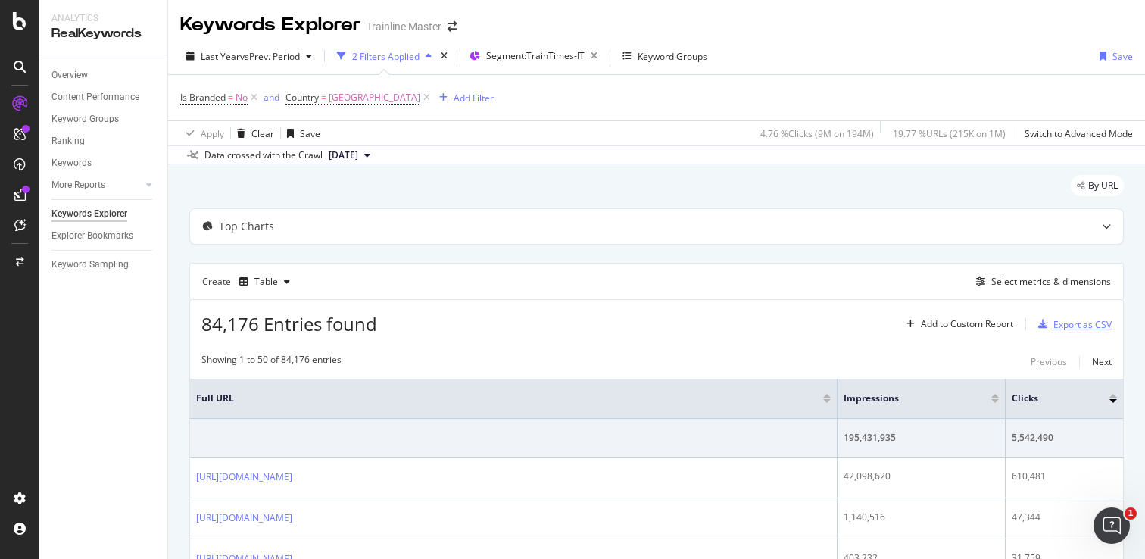
click at [1055, 313] on div "Export as CSV" at bounding box center [1071, 324] width 79 height 23
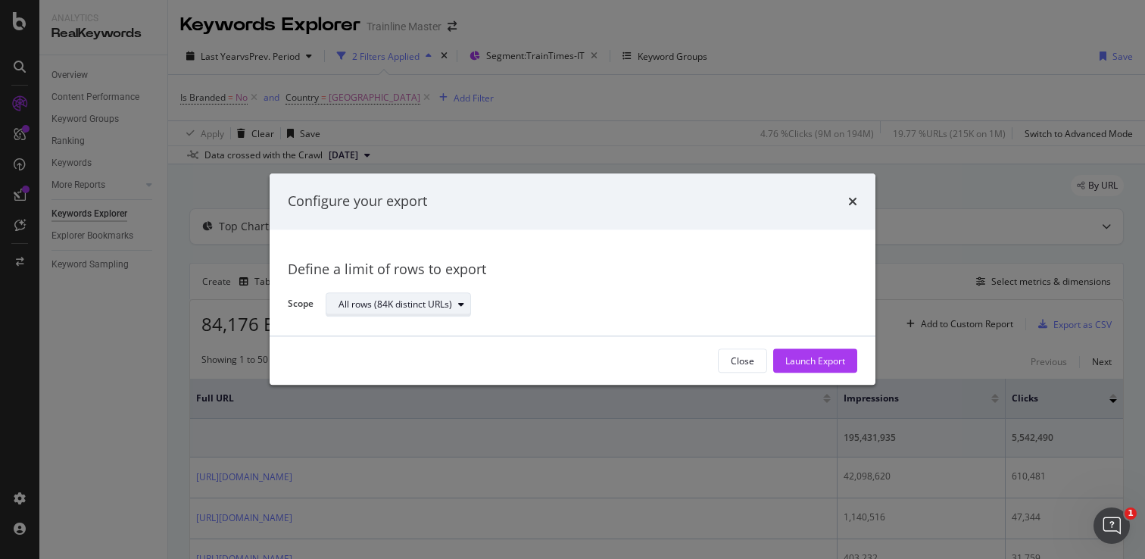
click at [431, 307] on div "All rows (84K distinct URLs)" at bounding box center [395, 304] width 114 height 9
click at [395, 354] on div "Define a limit" at bounding box center [373, 354] width 56 height 13
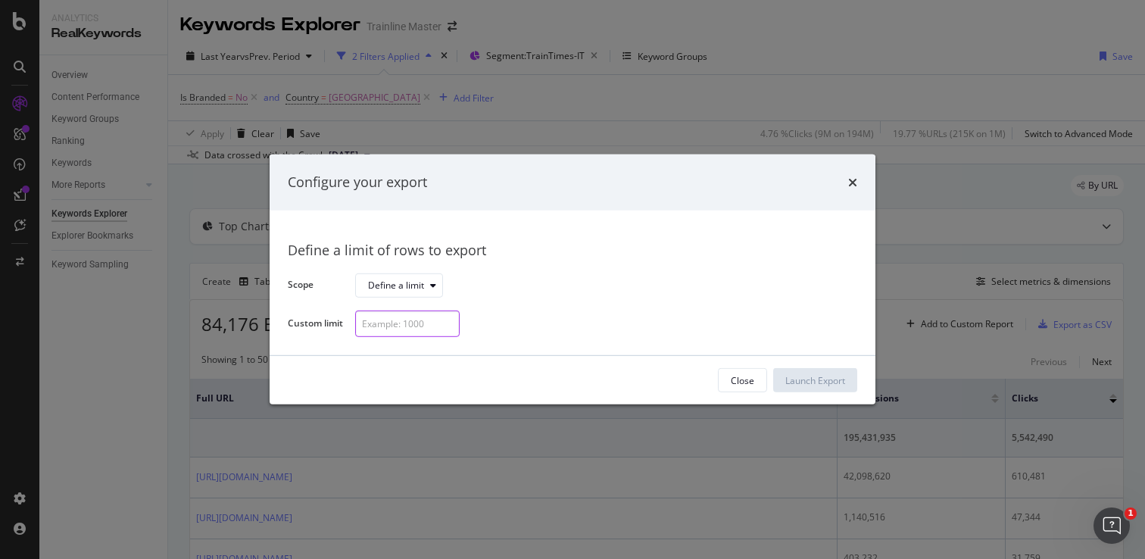
click at [394, 329] on input "modal" at bounding box center [407, 323] width 104 height 26
type input "25"
click at [818, 380] on div "Launch Export" at bounding box center [815, 380] width 60 height 13
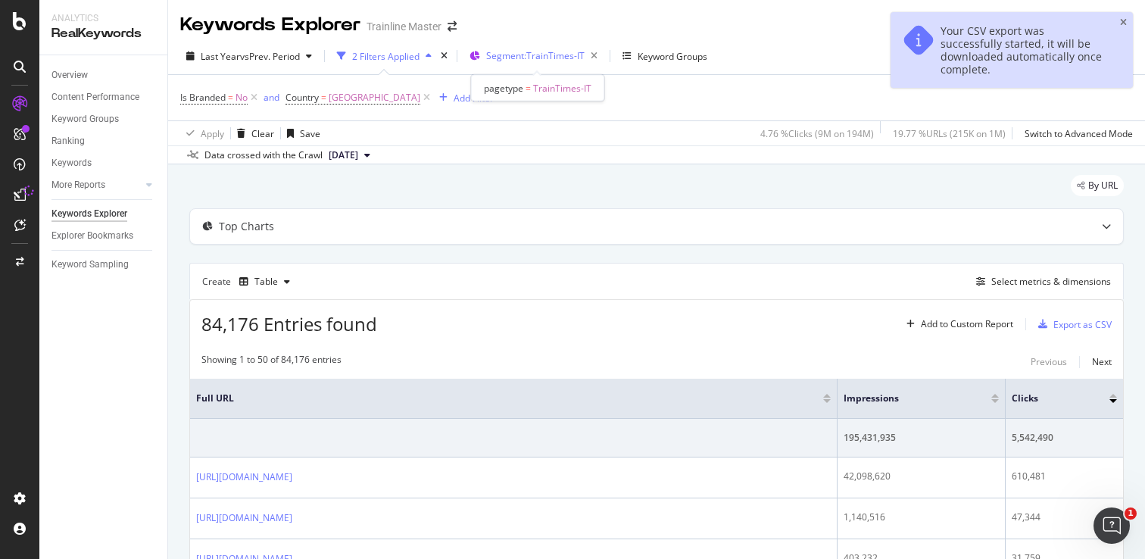
click at [537, 48] on div "Segment: TrainTimes-IT" at bounding box center [544, 55] width 117 height 21
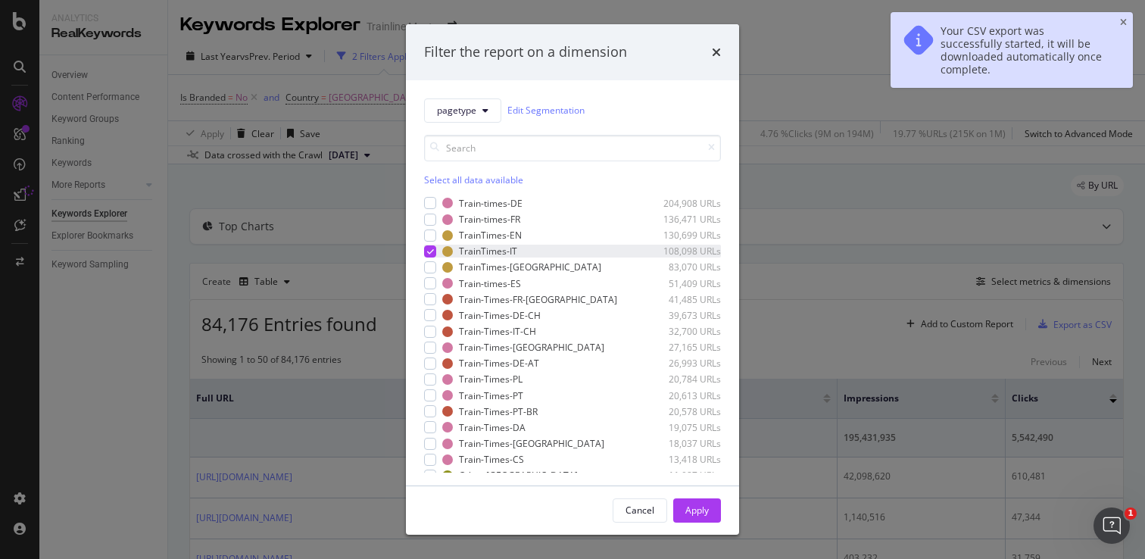
click at [427, 254] on icon "modal" at bounding box center [430, 252] width 7 height 8
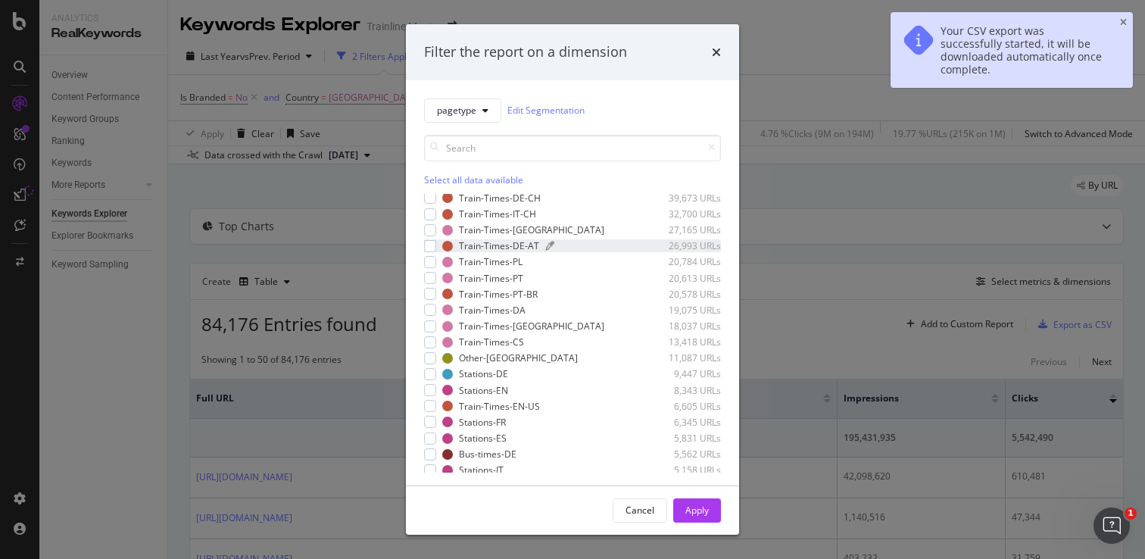
scroll to position [139, 0]
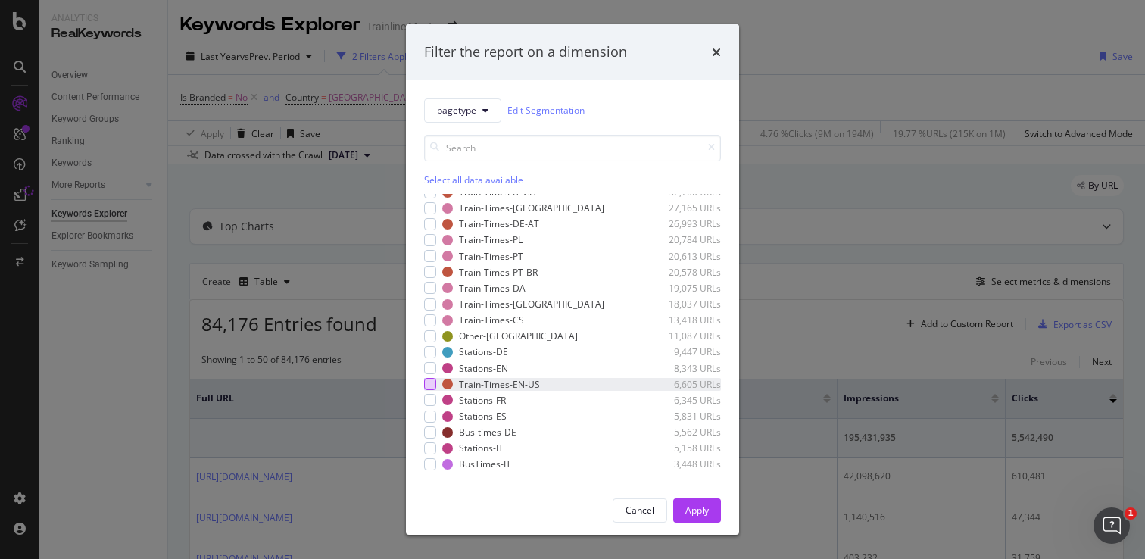
click at [426, 384] on div "modal" at bounding box center [430, 384] width 12 height 12
click at [693, 507] on div "Apply" at bounding box center [696, 509] width 23 height 13
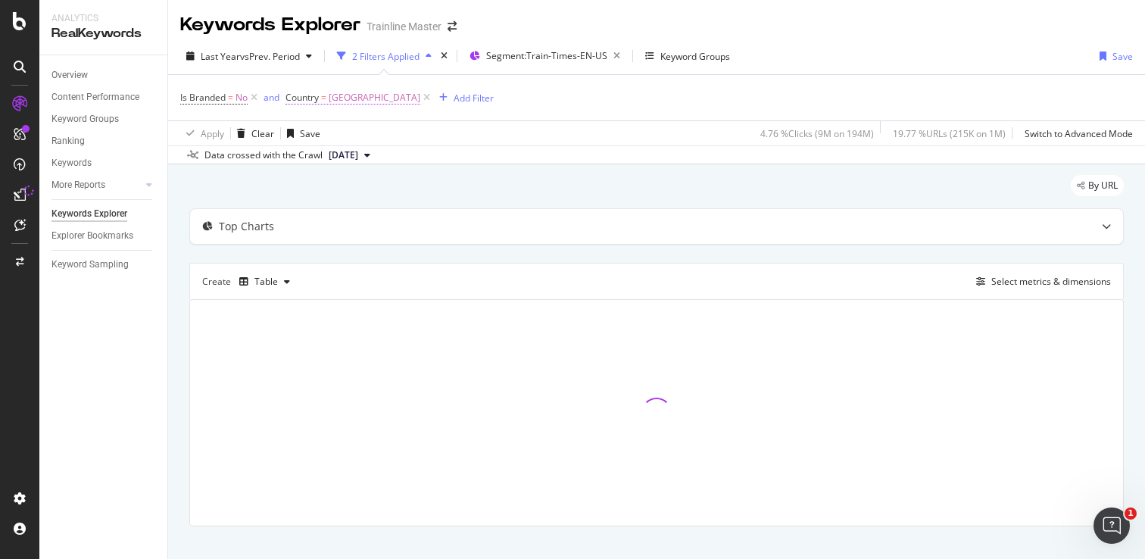
click at [306, 98] on span "Country" at bounding box center [301, 97] width 33 height 13
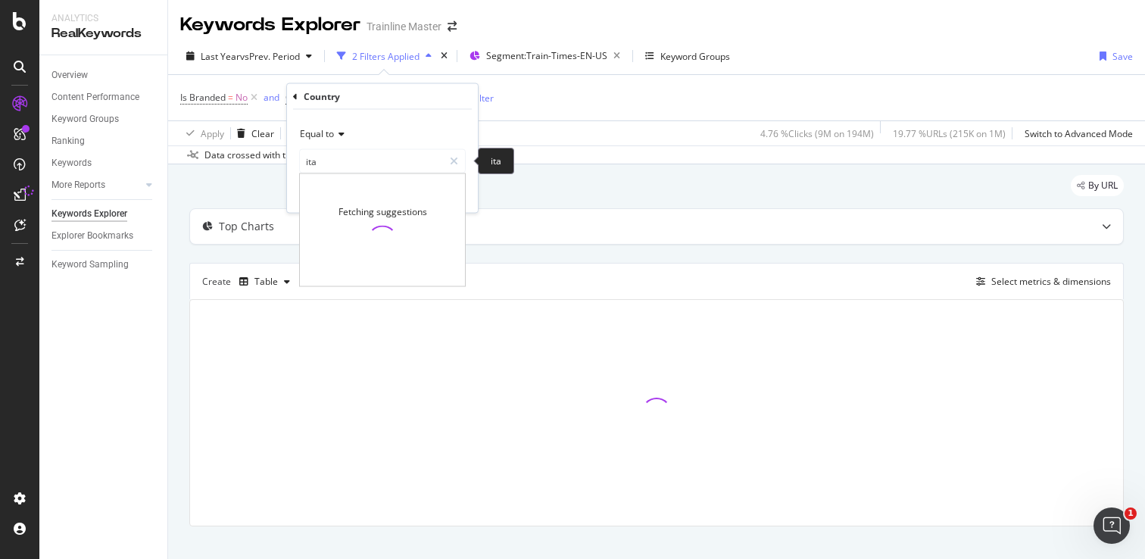
click at [348, 151] on input "ita" at bounding box center [371, 161] width 143 height 24
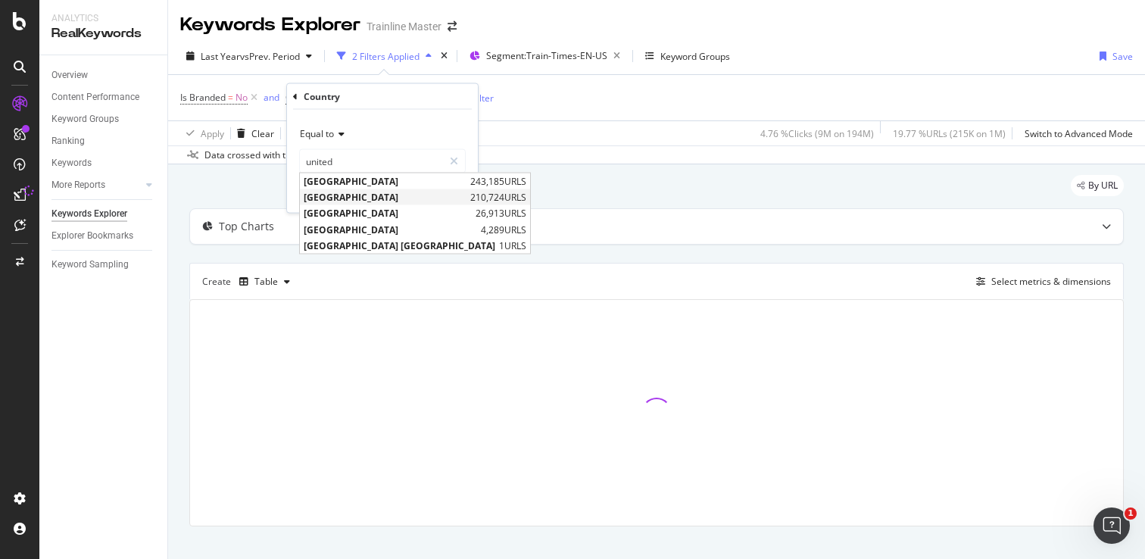
click at [329, 199] on span "[GEOGRAPHIC_DATA]" at bounding box center [385, 197] width 163 height 13
type input "[GEOGRAPHIC_DATA]"
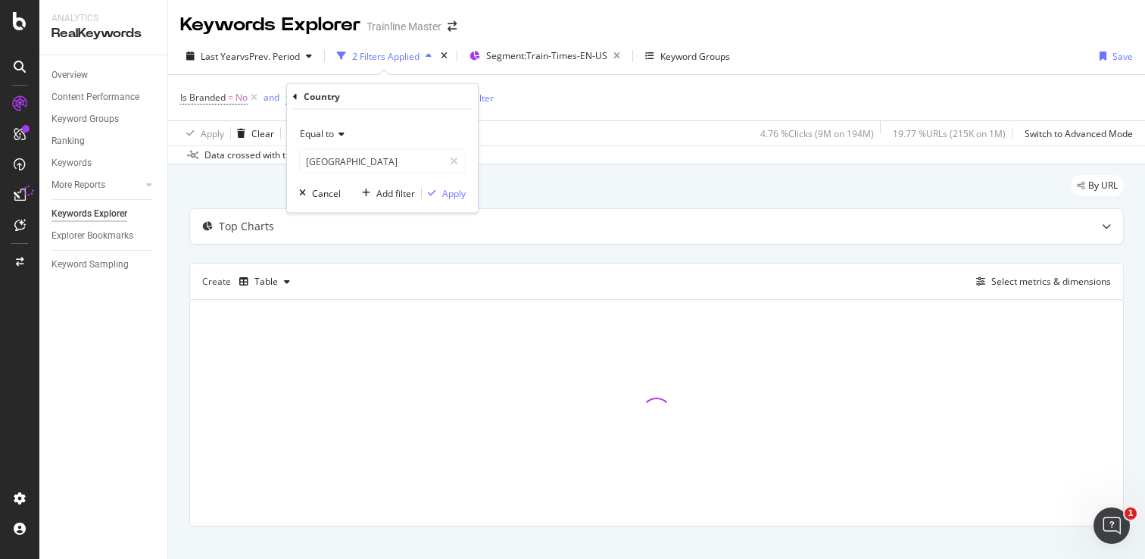
click at [468, 195] on div "Equal to [GEOGRAPHIC_DATA] [GEOGRAPHIC_DATA] Cancel Add filter Apply" at bounding box center [382, 161] width 191 height 103
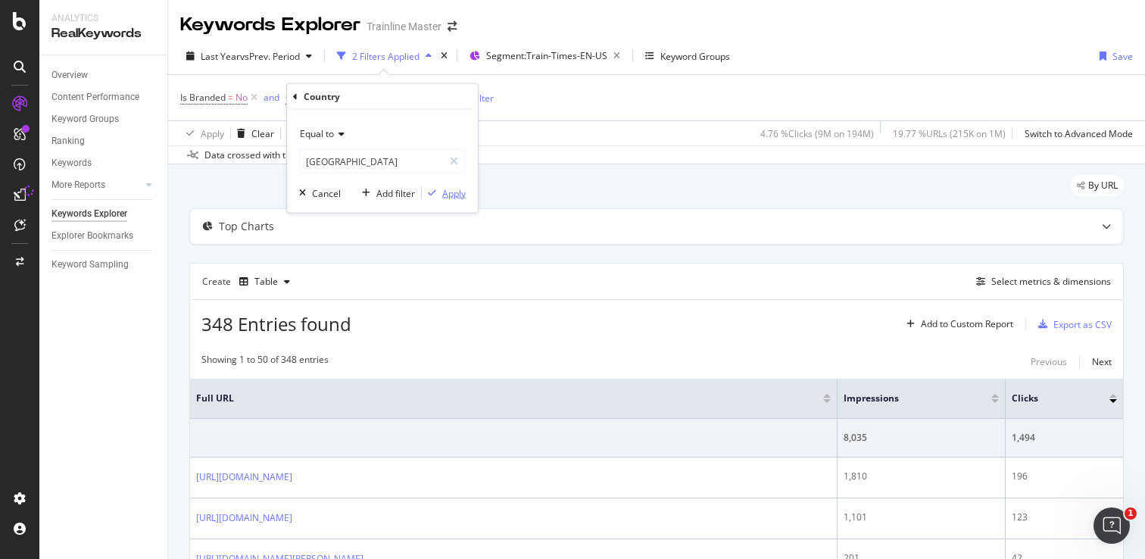
click at [461, 195] on div "Apply" at bounding box center [453, 192] width 23 height 13
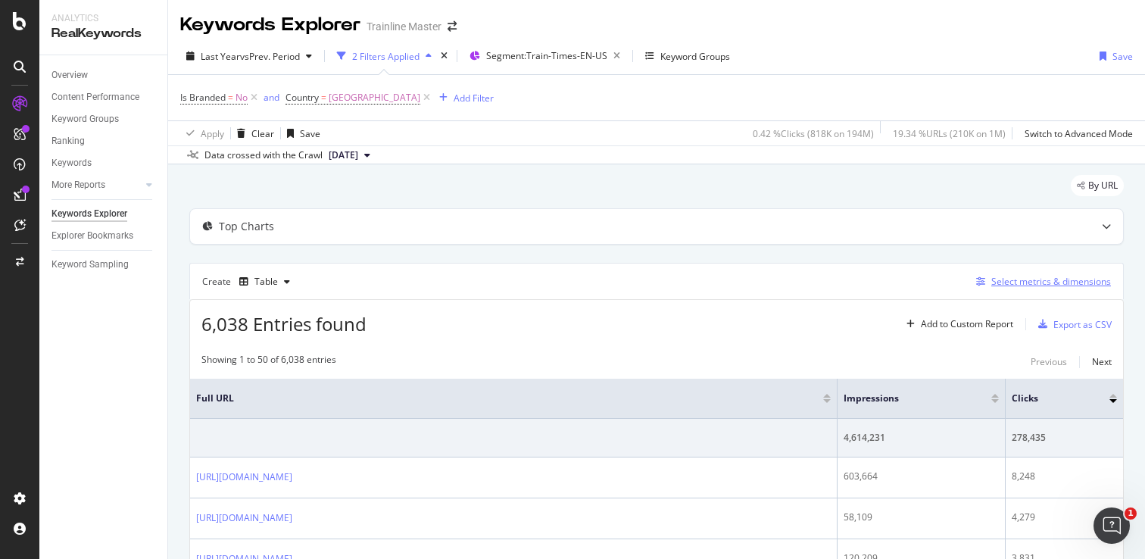
click at [1043, 285] on div "Select metrics & dimensions" at bounding box center [1051, 281] width 120 height 13
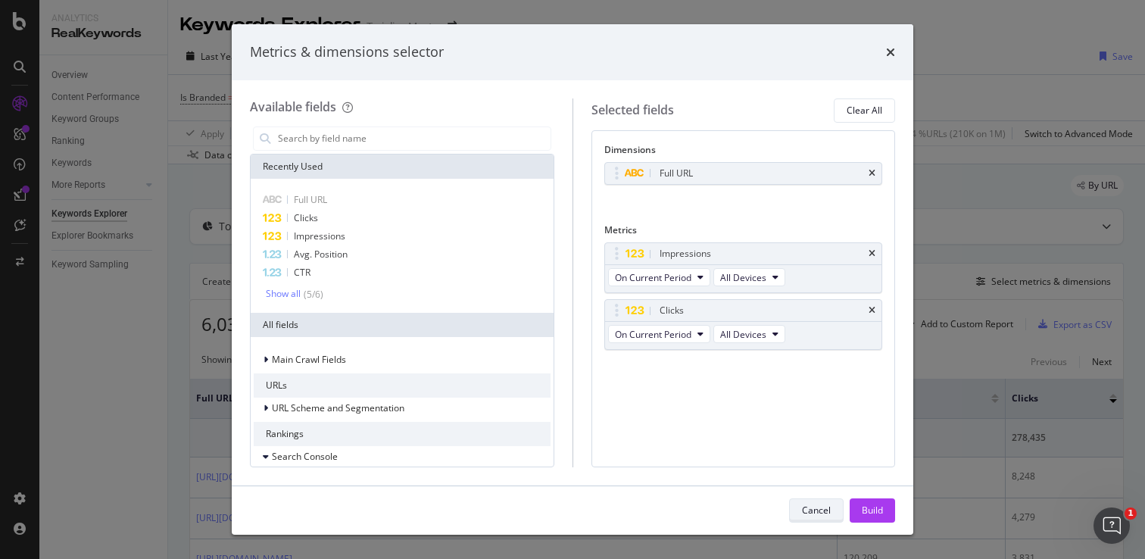
click at [814, 500] on div "Cancel" at bounding box center [816, 510] width 29 height 21
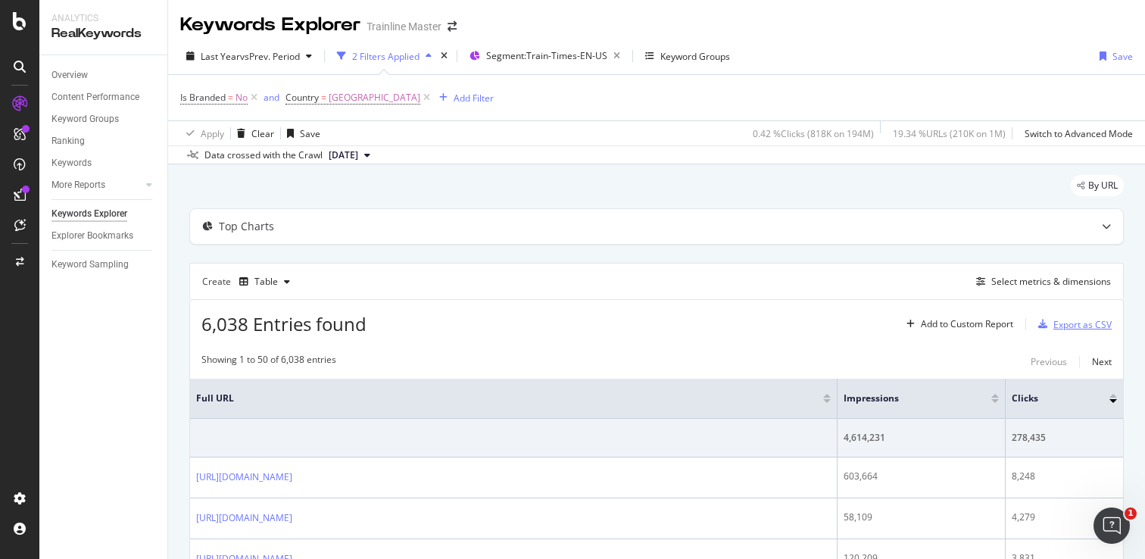
click at [1066, 324] on div "Export as CSV" at bounding box center [1082, 324] width 58 height 13
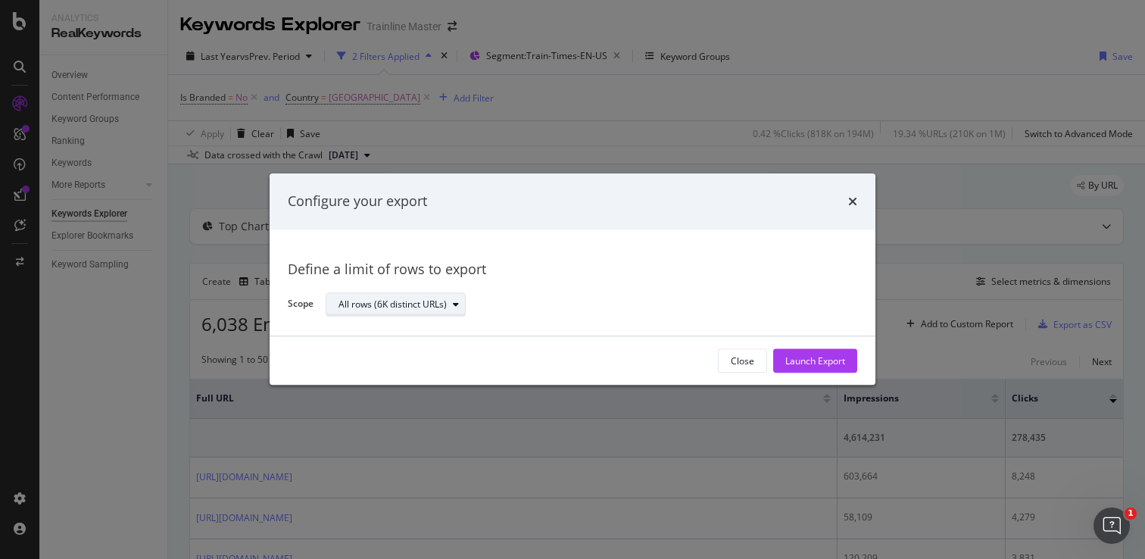
click at [414, 313] on div "All rows (6K distinct URLs)" at bounding box center [401, 304] width 126 height 21
click at [407, 353] on div "Define a limit" at bounding box center [404, 354] width 142 height 19
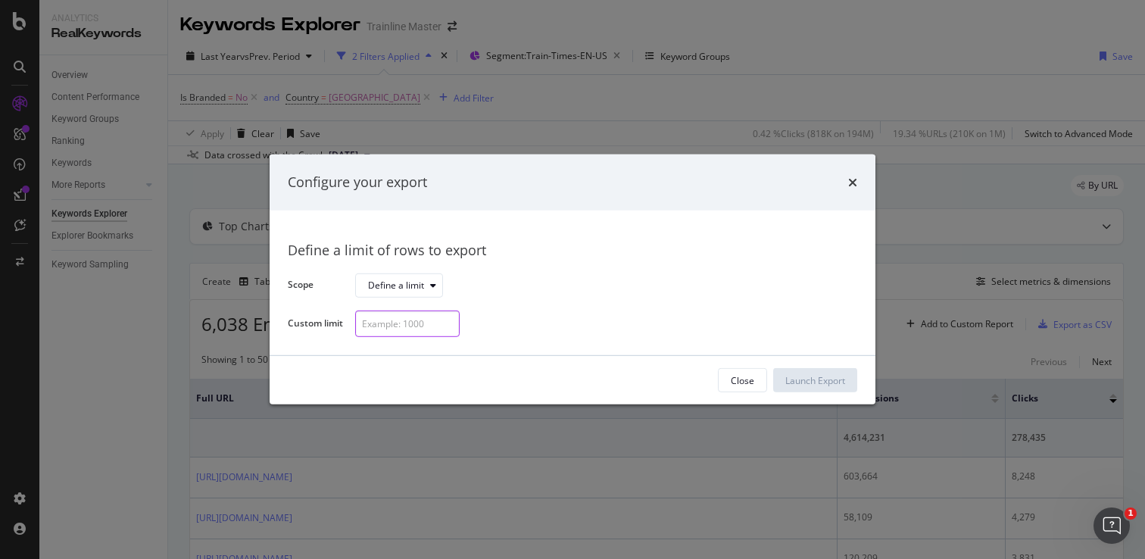
click at [401, 325] on input "modal" at bounding box center [407, 323] width 104 height 26
type input "125"
click at [827, 389] on div "Launch Export" at bounding box center [815, 380] width 60 height 23
